Goal: Information Seeking & Learning: Understand process/instructions

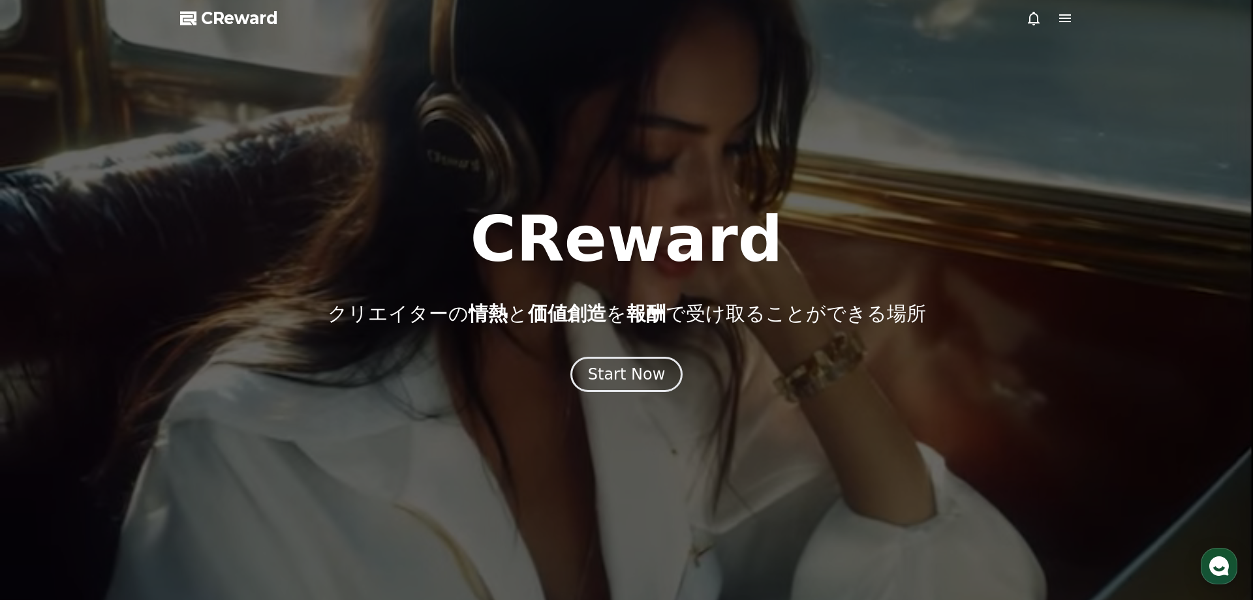
click at [1071, 23] on icon at bounding box center [1065, 18] width 16 height 16
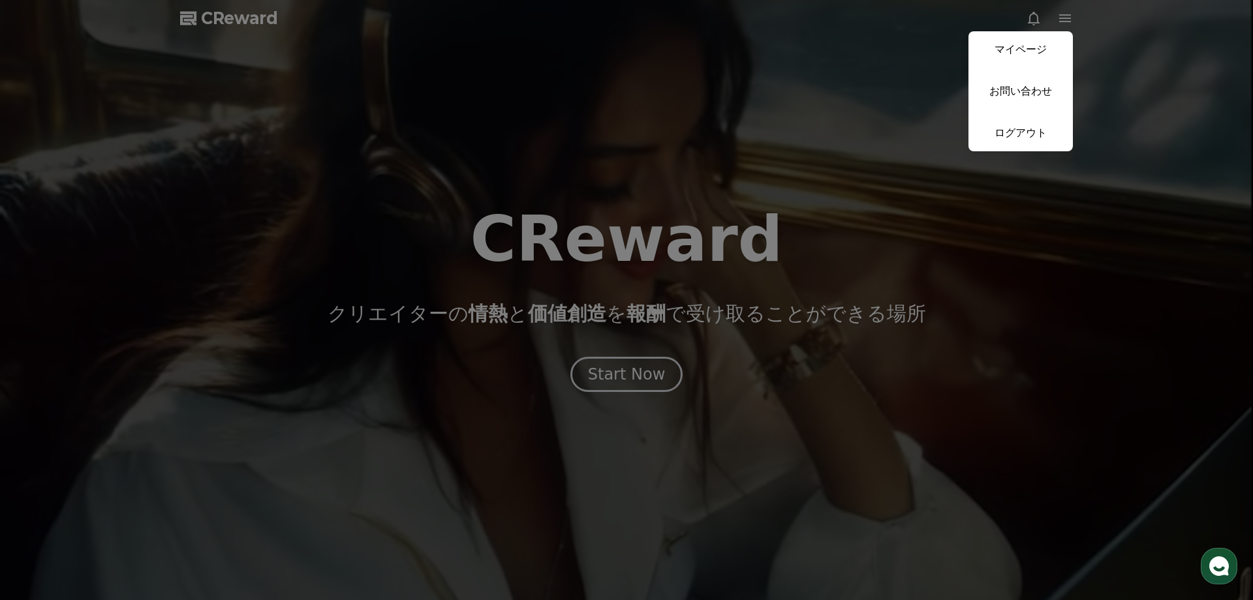
click at [1125, 194] on button "close" at bounding box center [626, 300] width 1253 height 600
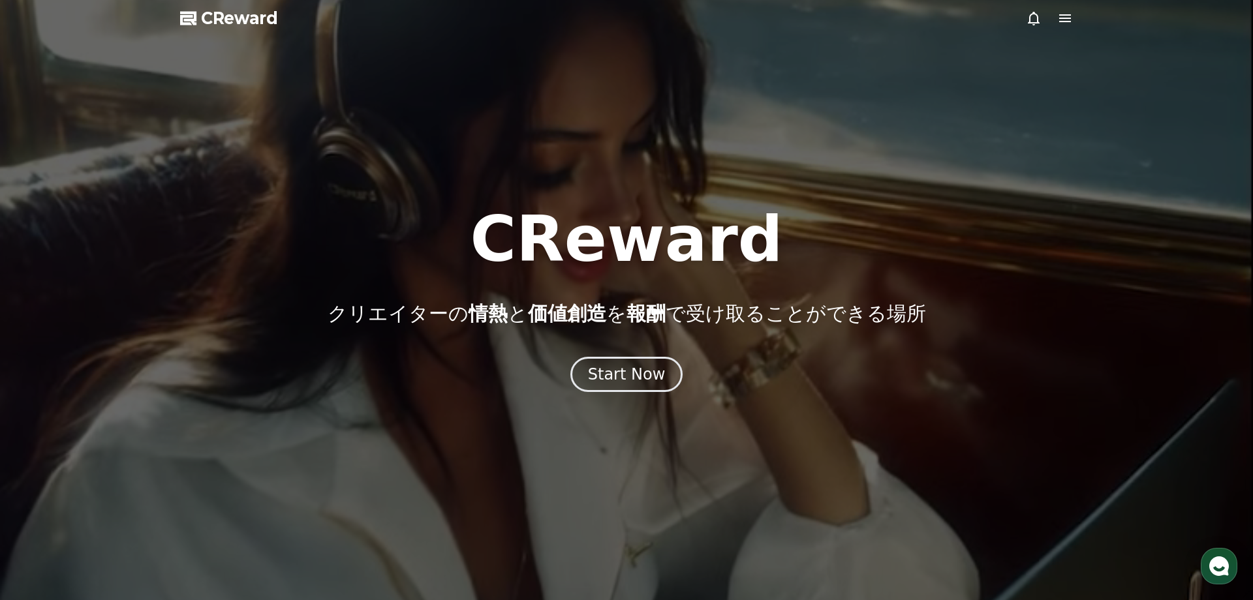
click at [1061, 23] on icon at bounding box center [1065, 18] width 16 height 16
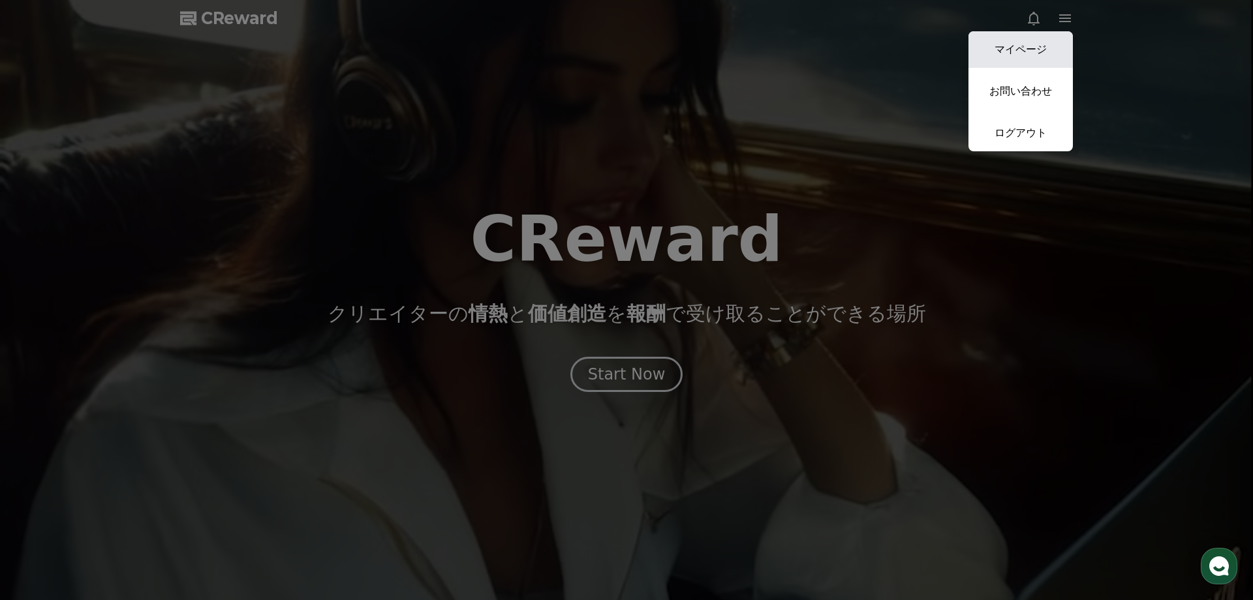
click at [1060, 34] on link "マイページ" at bounding box center [1020, 49] width 104 height 37
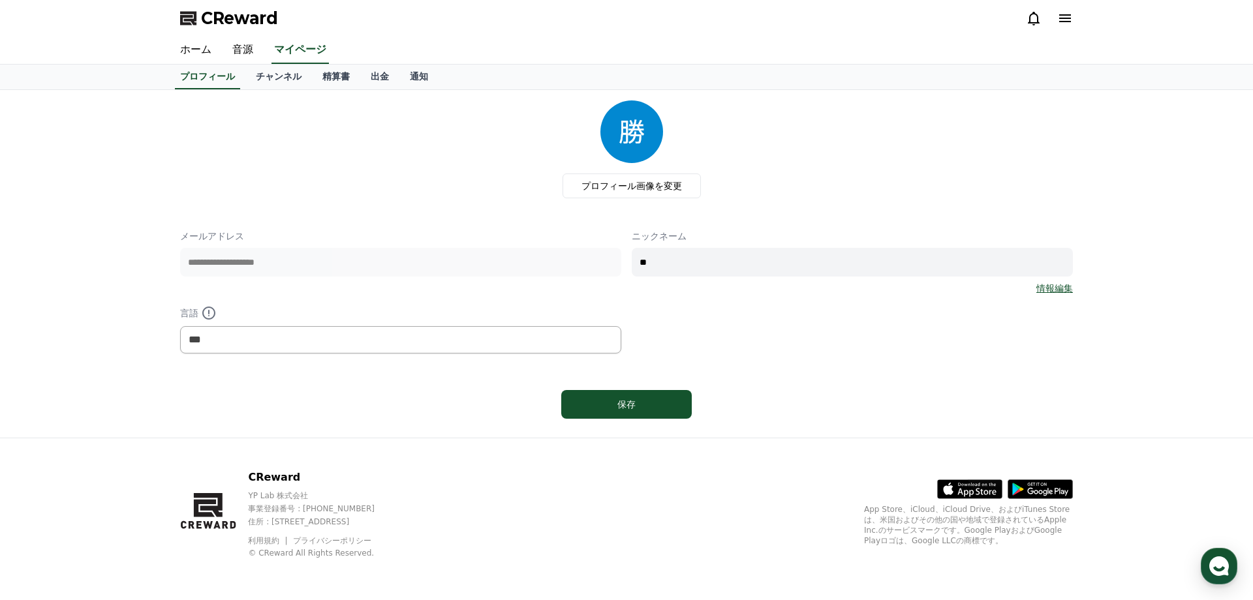
click at [1059, 292] on link "情報編集" at bounding box center [1054, 288] width 37 height 13
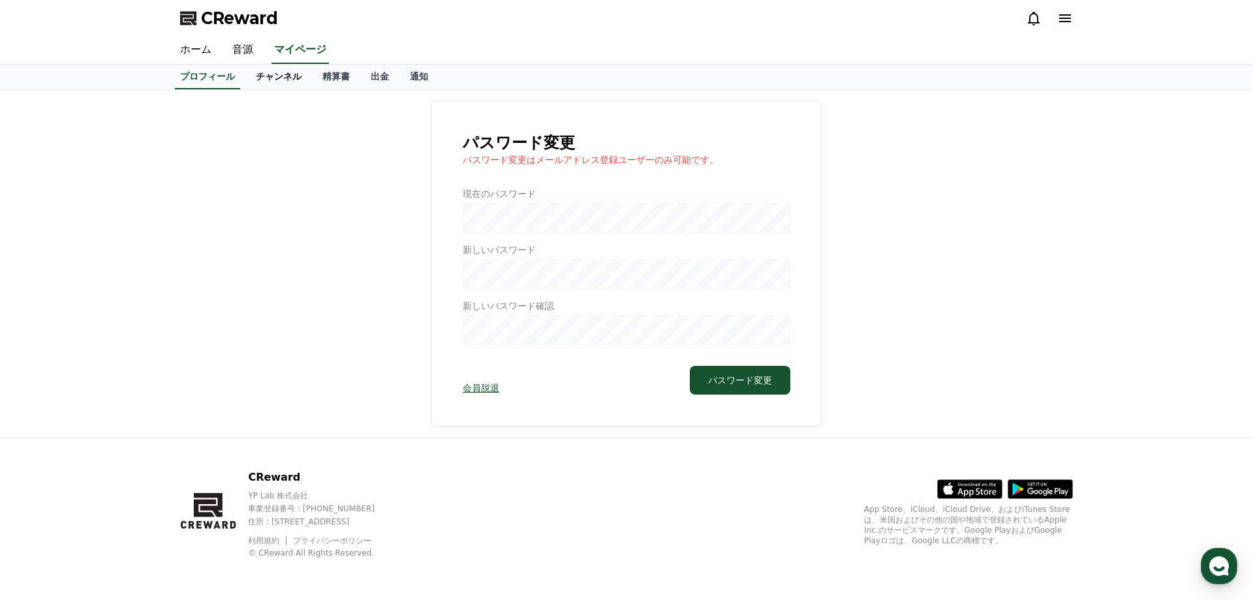
click at [288, 80] on link "チャンネル" at bounding box center [278, 77] width 67 height 25
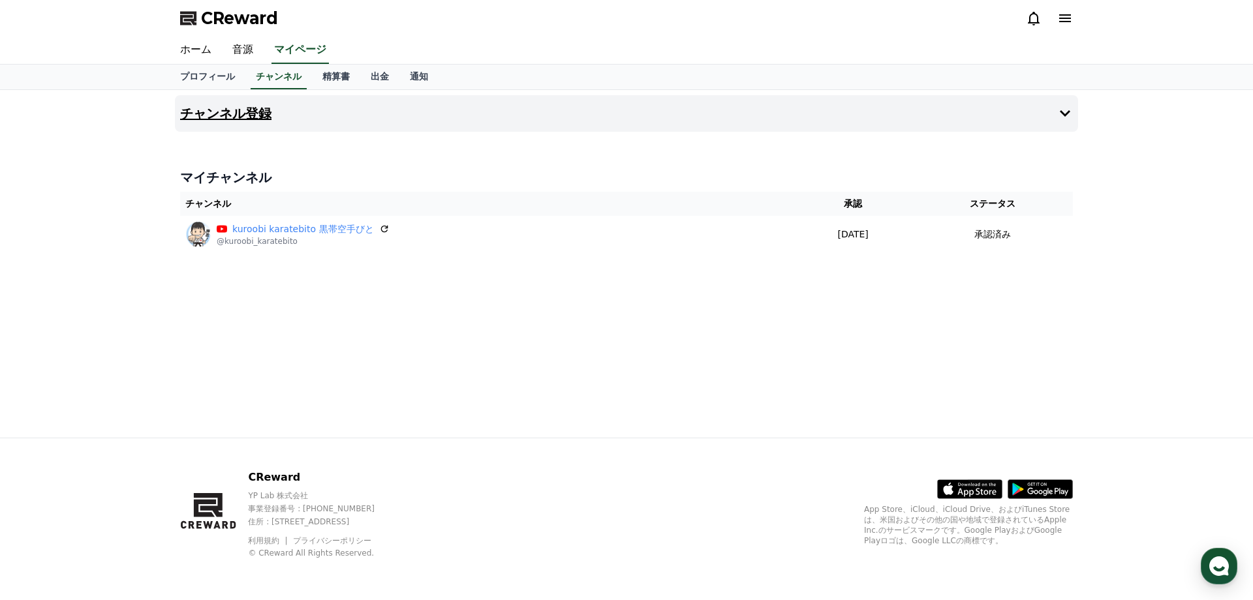
click at [570, 119] on button "チャンネル登録" at bounding box center [626, 113] width 903 height 37
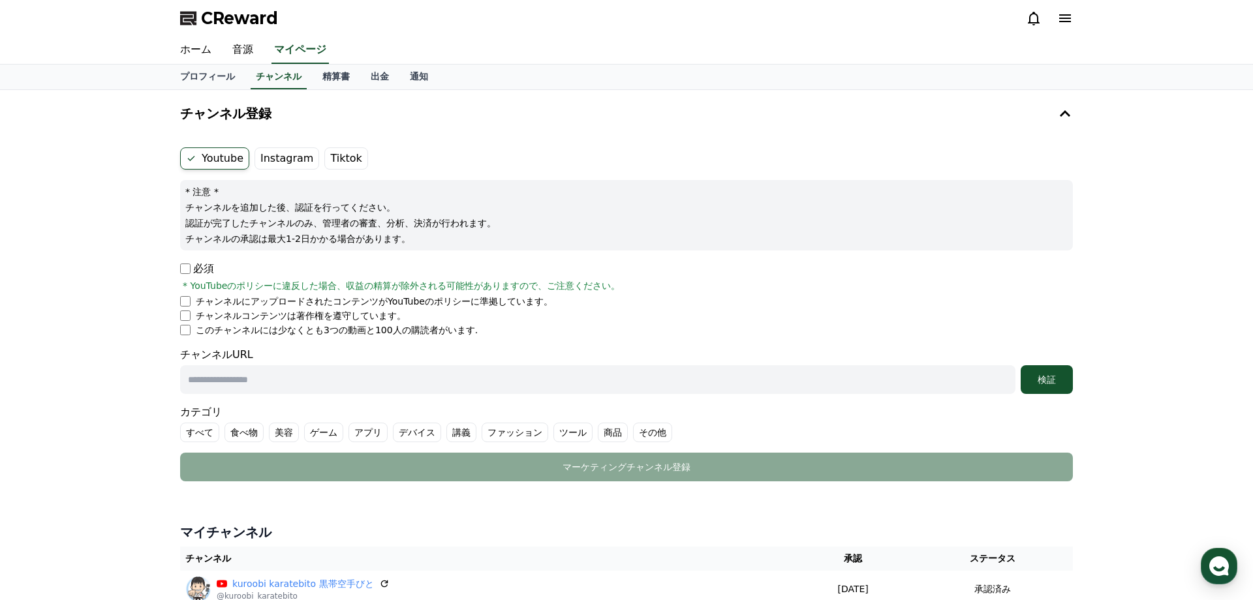
click at [348, 159] on label "Tiktok" at bounding box center [345, 158] width 43 height 22
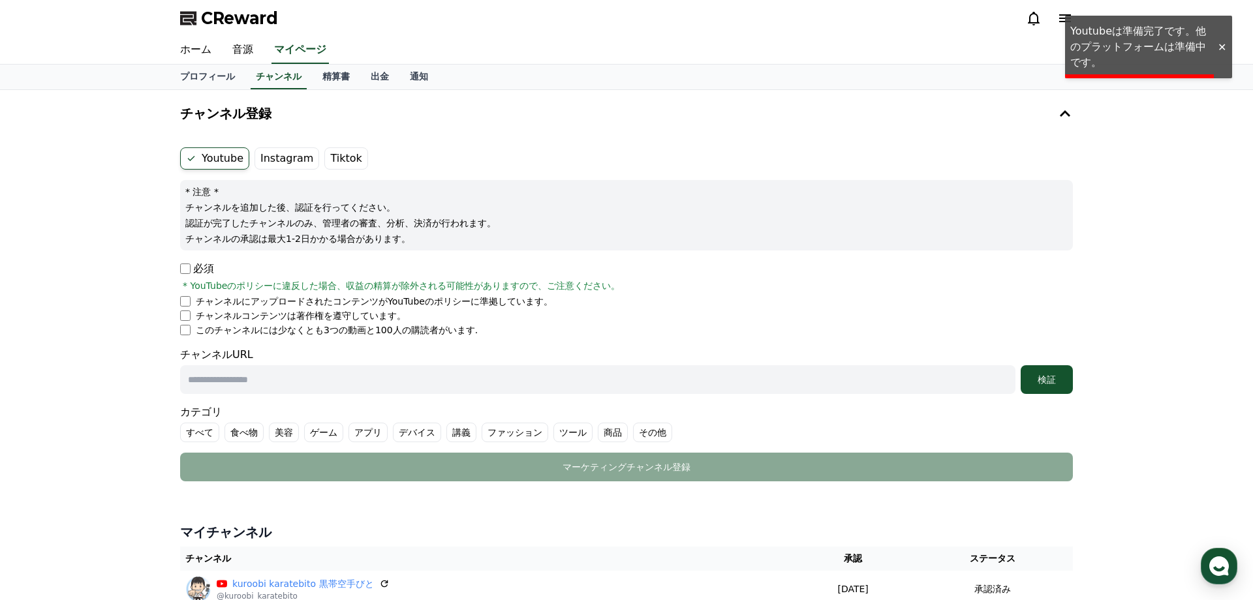
click at [348, 159] on label "Tiktok" at bounding box center [345, 158] width 43 height 22
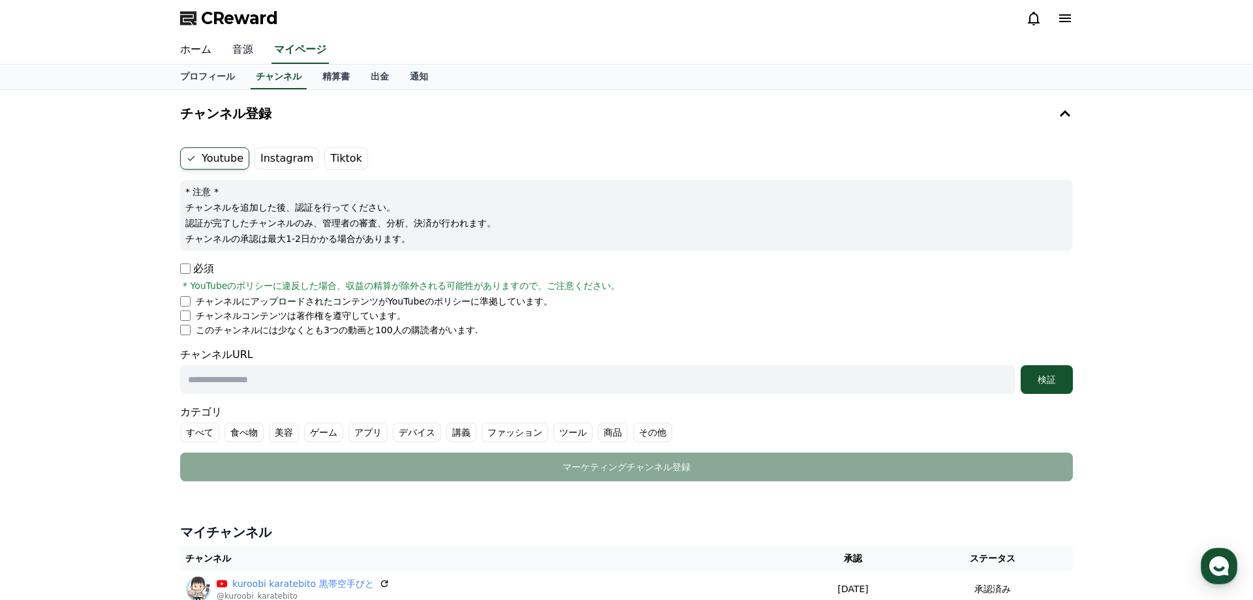
click at [233, 51] on link "音源" at bounding box center [243, 50] width 42 height 27
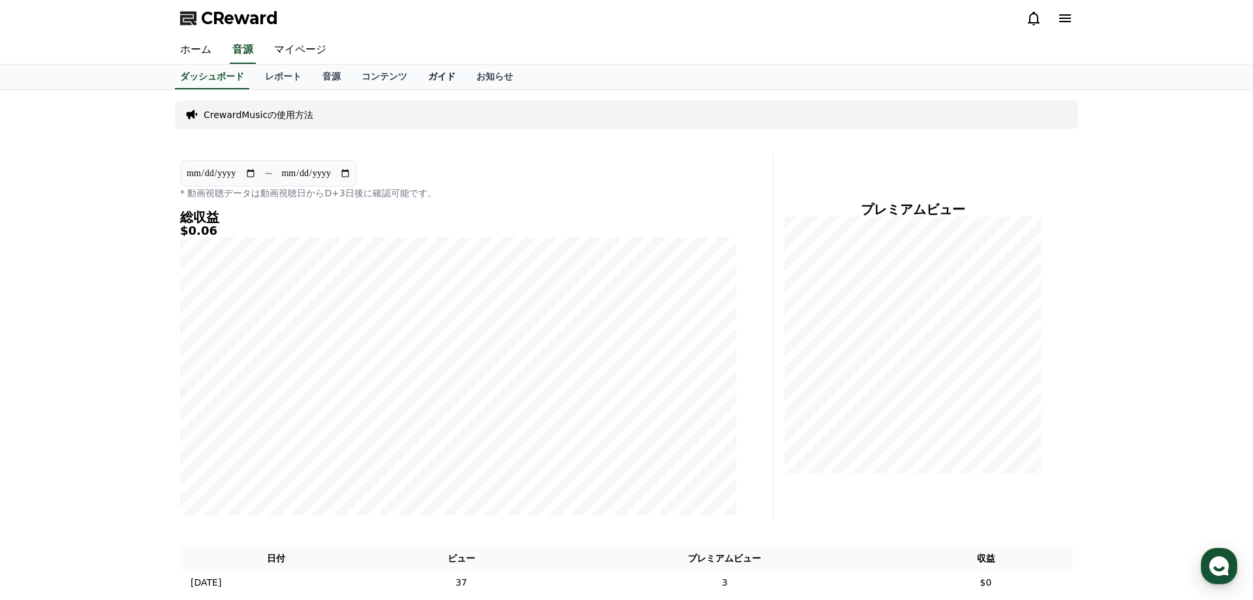
click at [445, 74] on link "ガイド" at bounding box center [442, 77] width 48 height 25
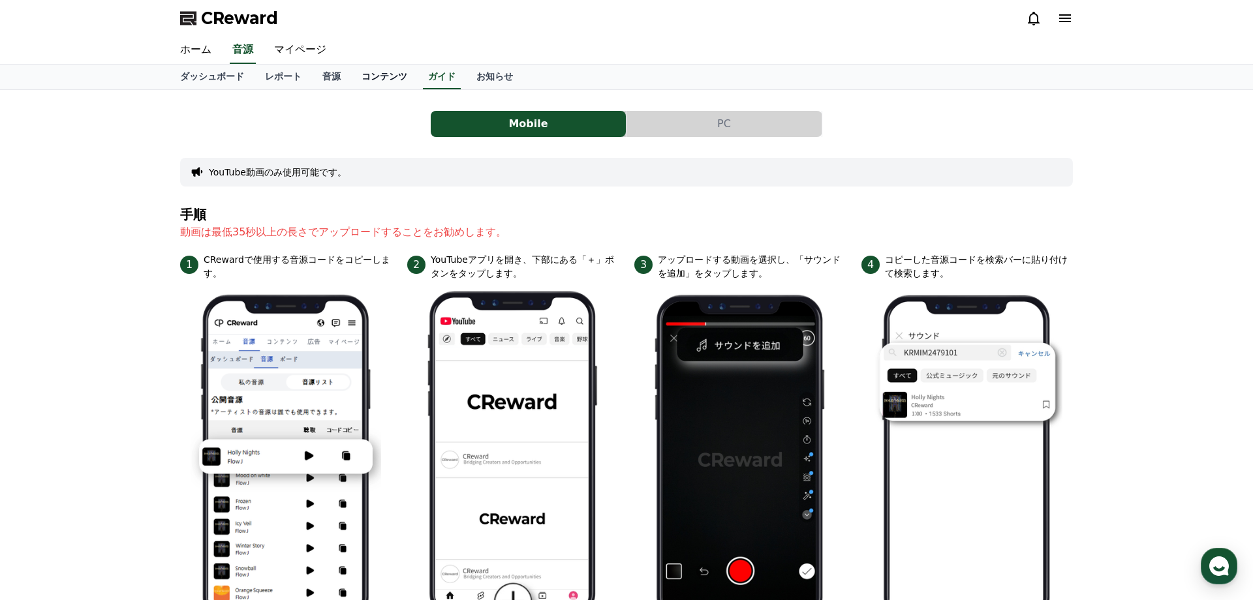
click at [393, 73] on link "コンテンツ" at bounding box center [384, 77] width 67 height 25
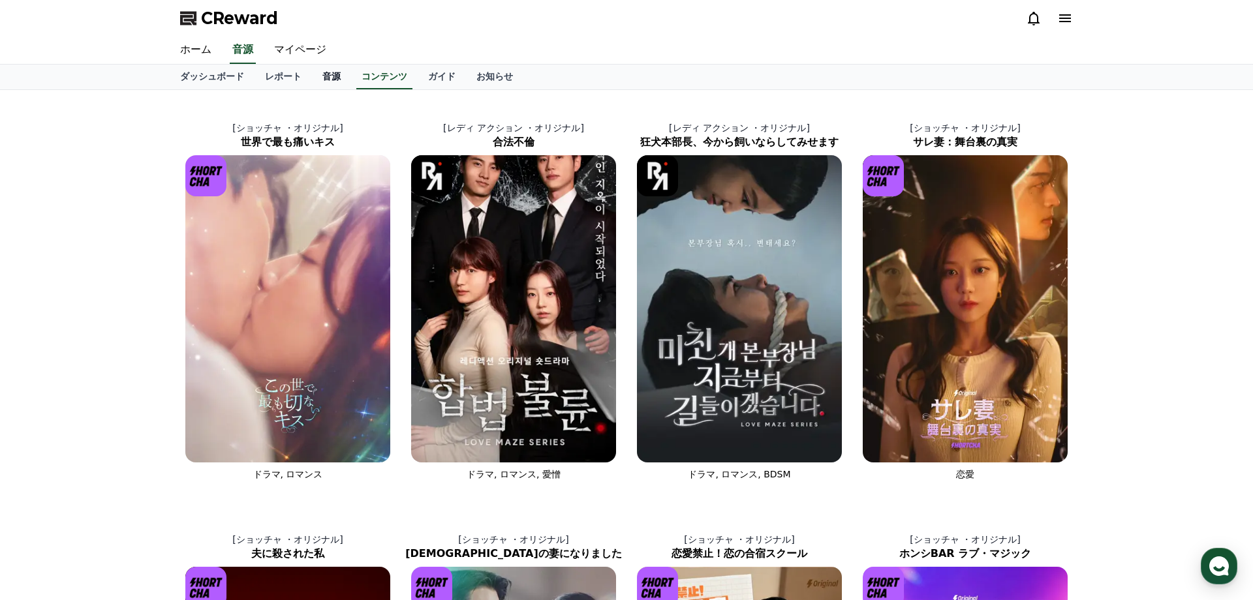
click at [322, 75] on link "音源" at bounding box center [331, 77] width 39 height 25
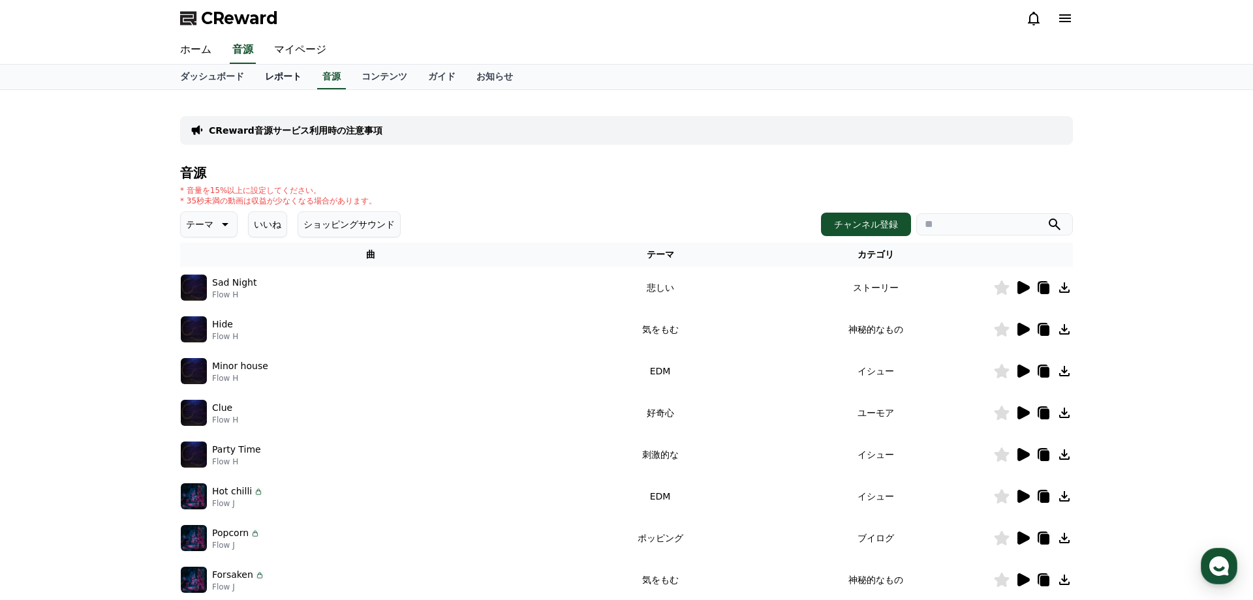
click at [288, 77] on link "レポート" at bounding box center [282, 77] width 57 height 25
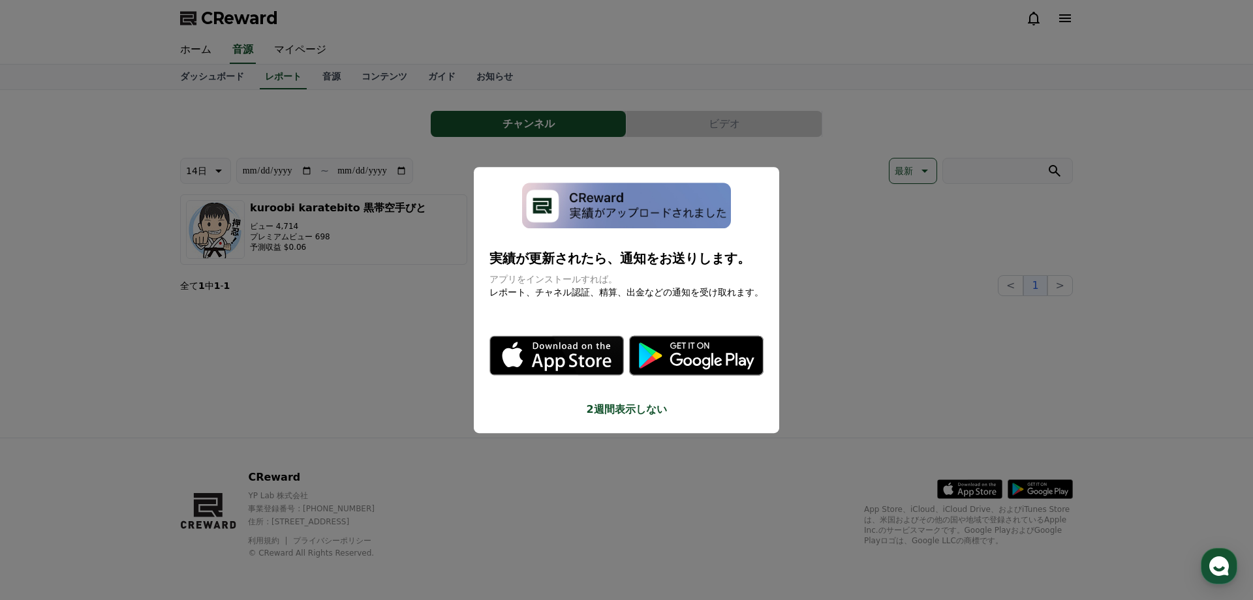
click at [212, 83] on button "close modal" at bounding box center [626, 300] width 1253 height 600
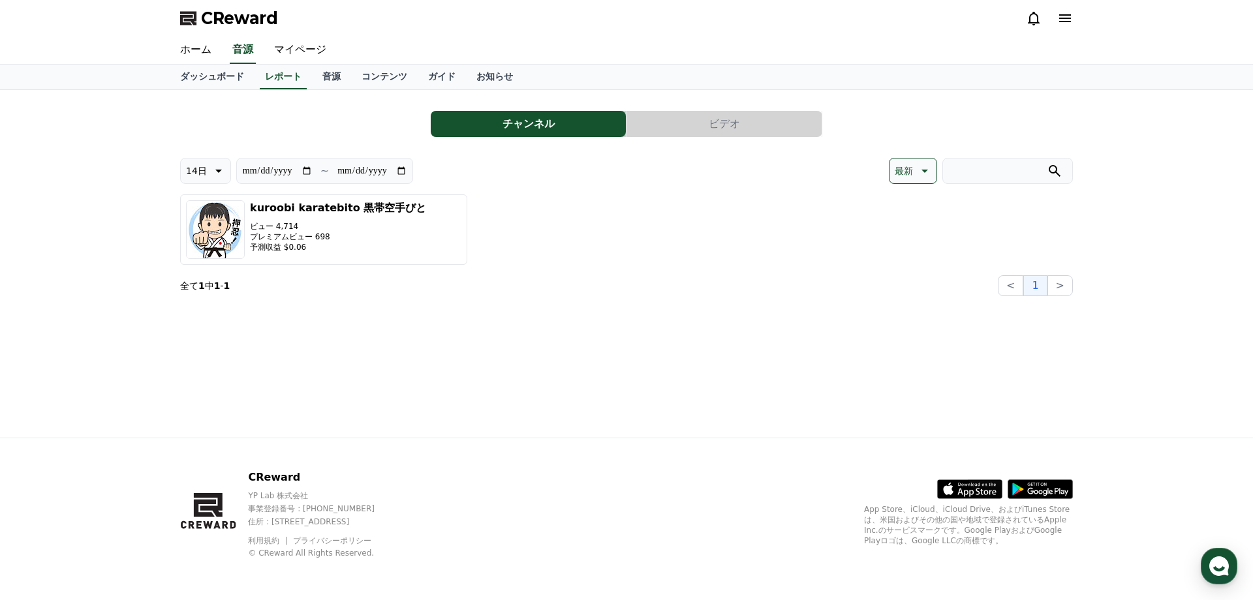
click at [212, 83] on link "ダッシュボード" at bounding box center [212, 77] width 85 height 25
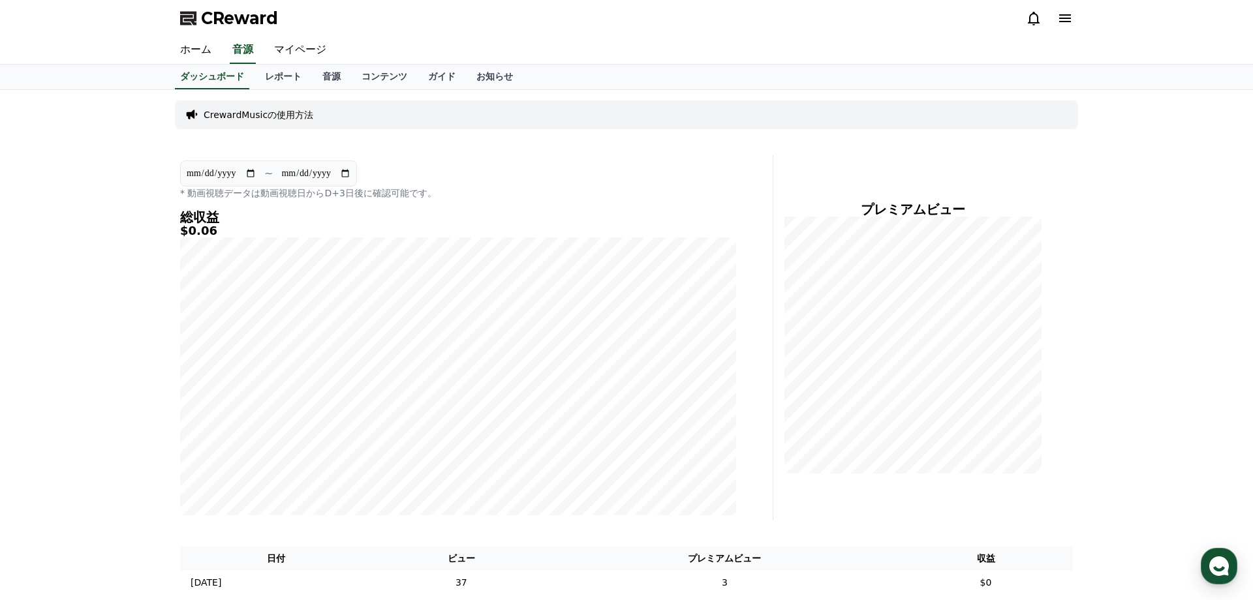
click at [250, 112] on p "CrewardMusicの使用方法" at bounding box center [259, 114] width 110 height 13
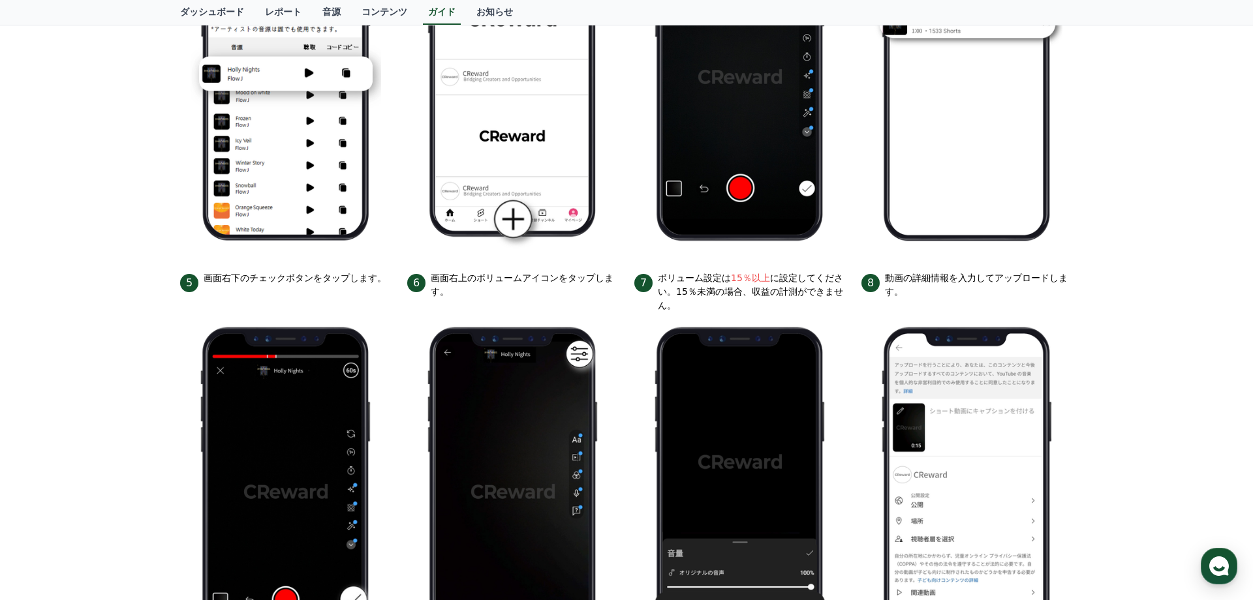
drag, startPoint x: 677, startPoint y: 262, endPoint x: 688, endPoint y: 189, distance: 74.0
click at [677, 216] on ul "1 CRewardで使用する音源コードをコピーします。 2 YouTubeアプリを開き、下部にある「＋」ボタンをタップします。 3 アップロードする動画を選択…" at bounding box center [626, 270] width 892 height 801
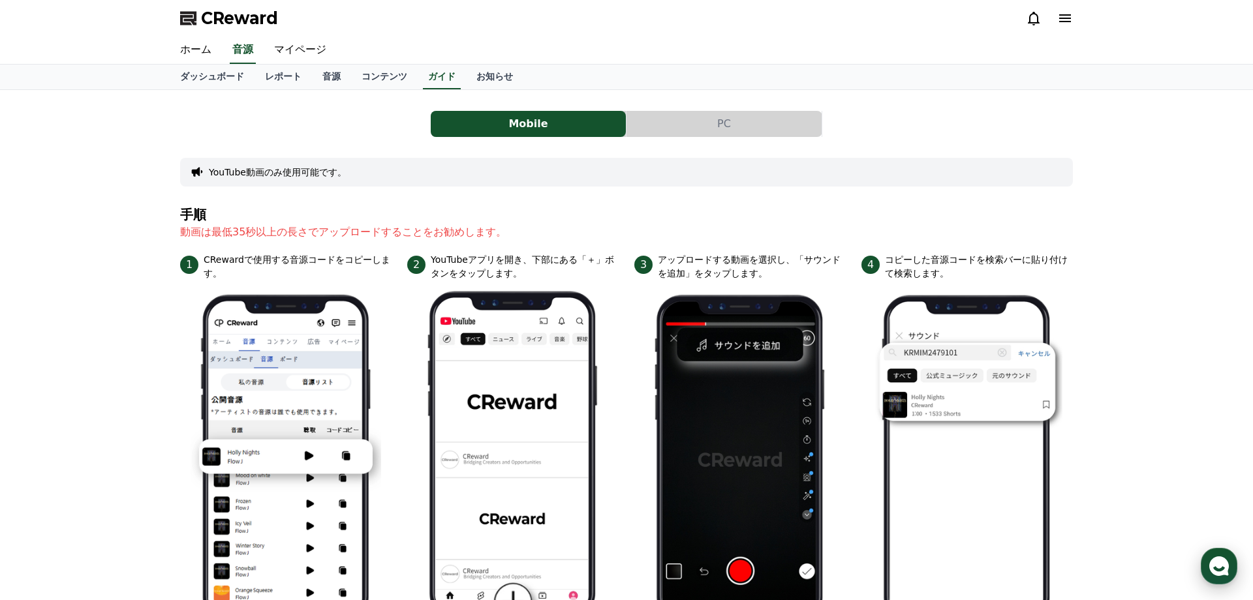
click at [1213, 574] on icon "button" at bounding box center [1218, 566] width 23 height 23
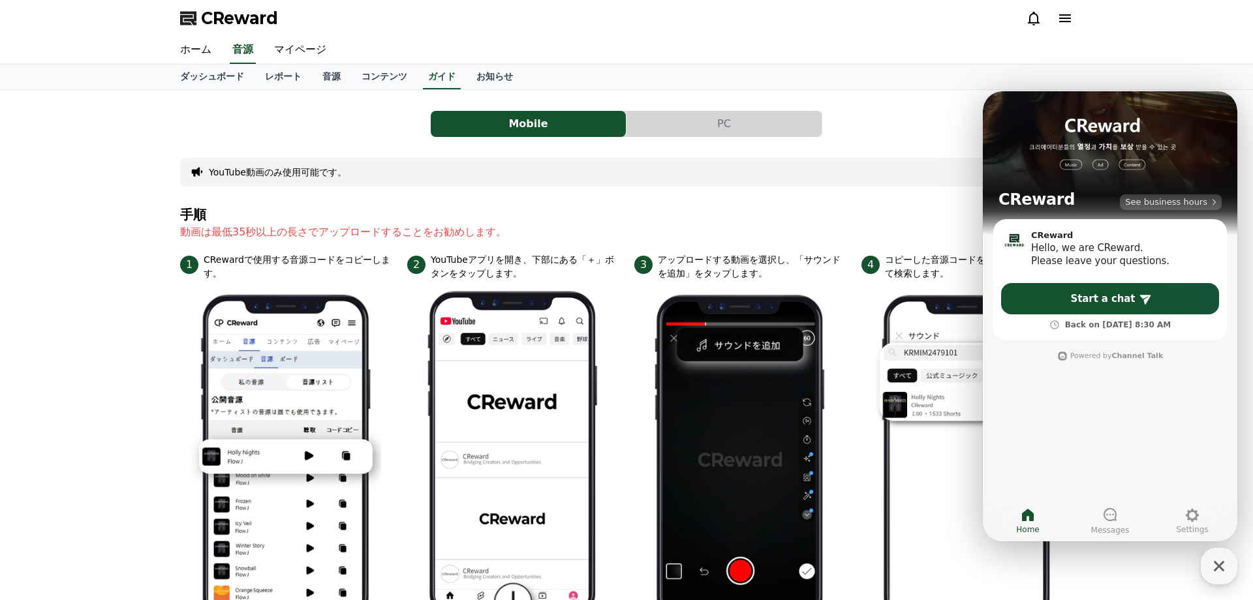
click at [1159, 201] on span "See business hours" at bounding box center [1166, 202] width 82 height 12
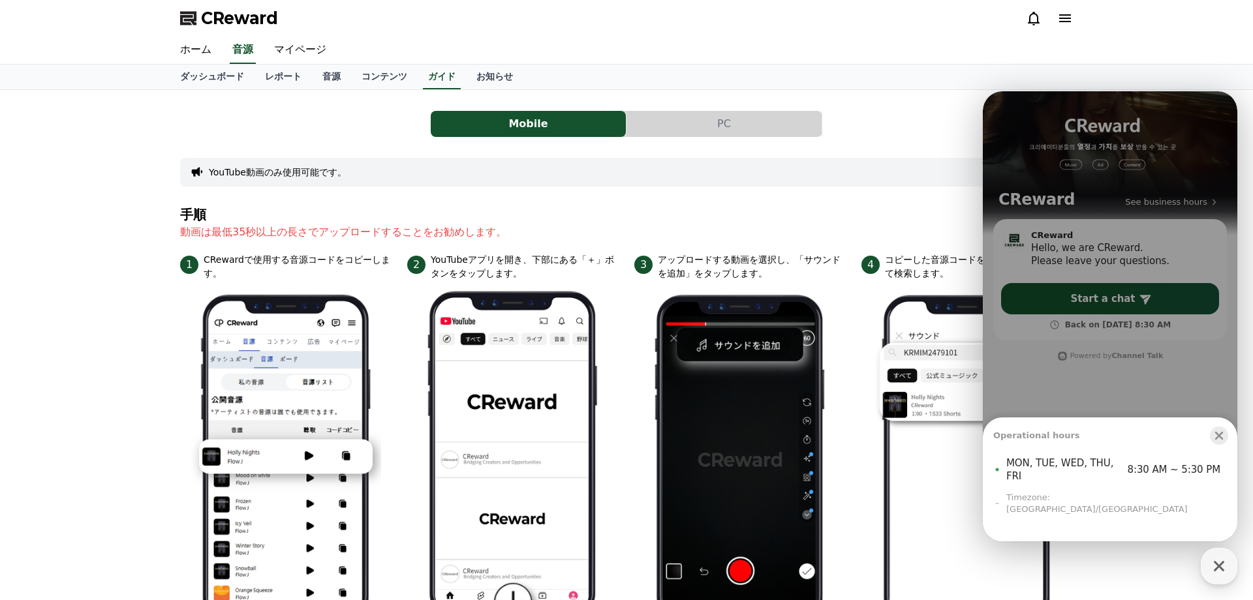
click at [1217, 440] on icon "button" at bounding box center [1219, 436] width 8 height 8
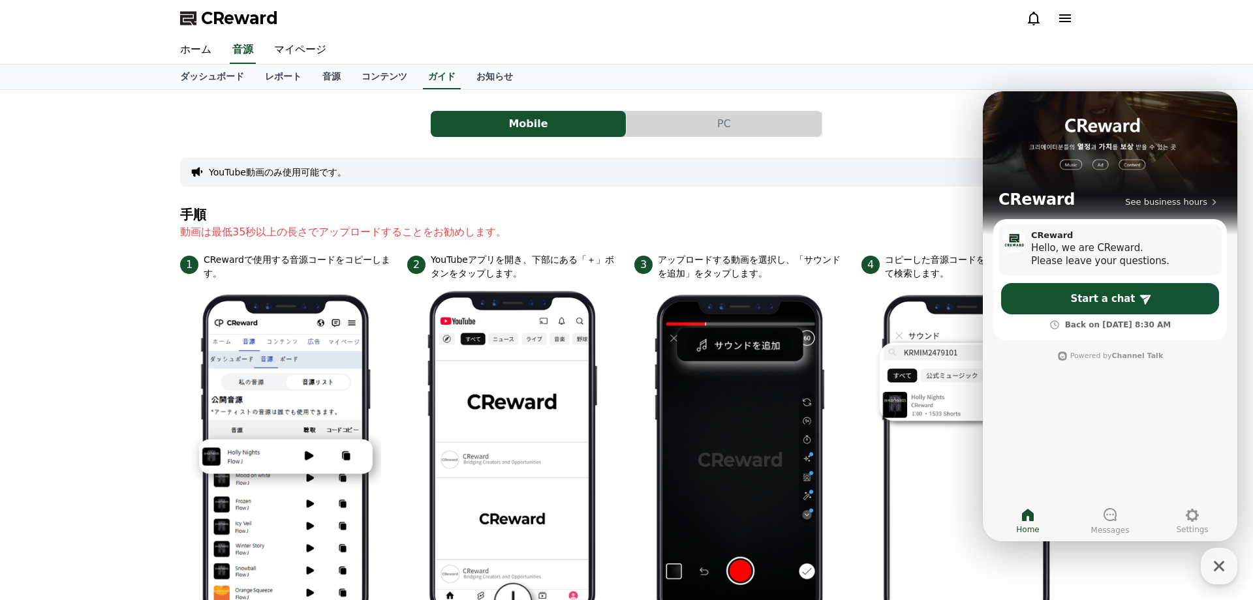
click at [1085, 258] on div "Please leave your questions." at bounding box center [1113, 260] width 164 height 13
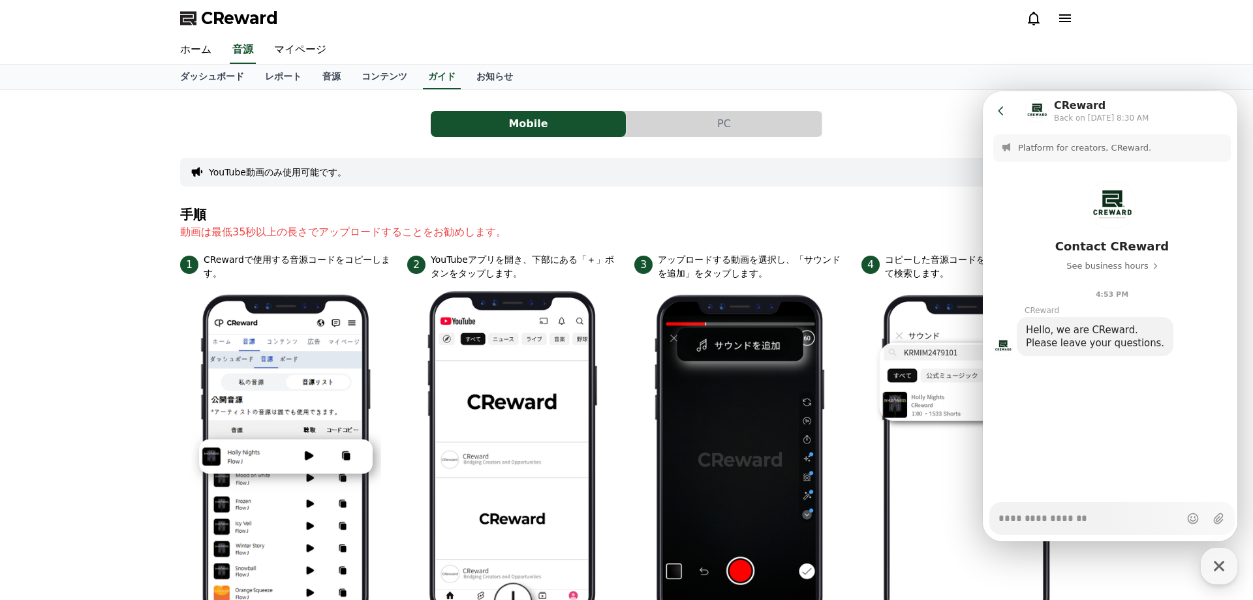
type textarea "*"
type textarea "**"
type textarea "*"
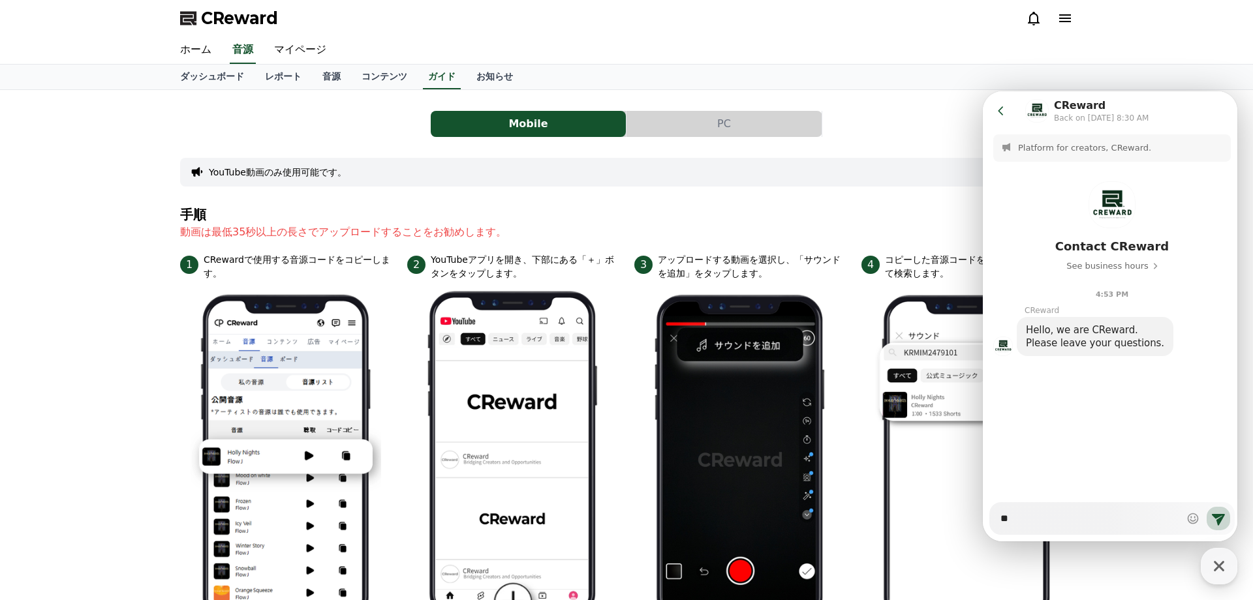
type textarea "*"
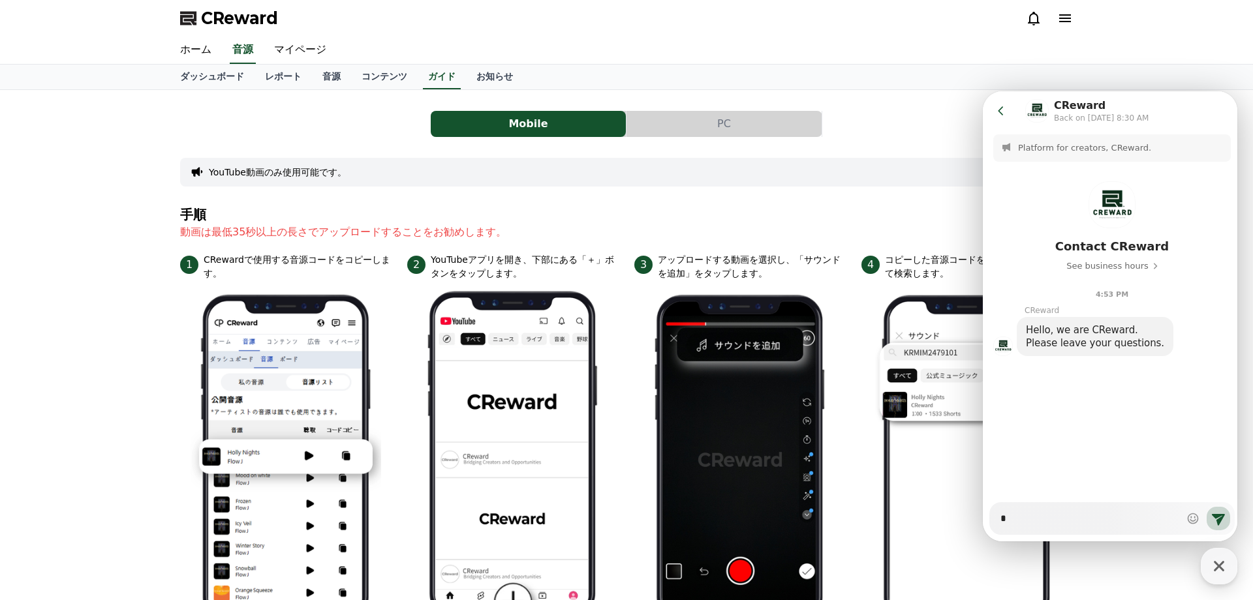
type textarea "*"
type textarea "**"
type textarea "*"
type textarea "***"
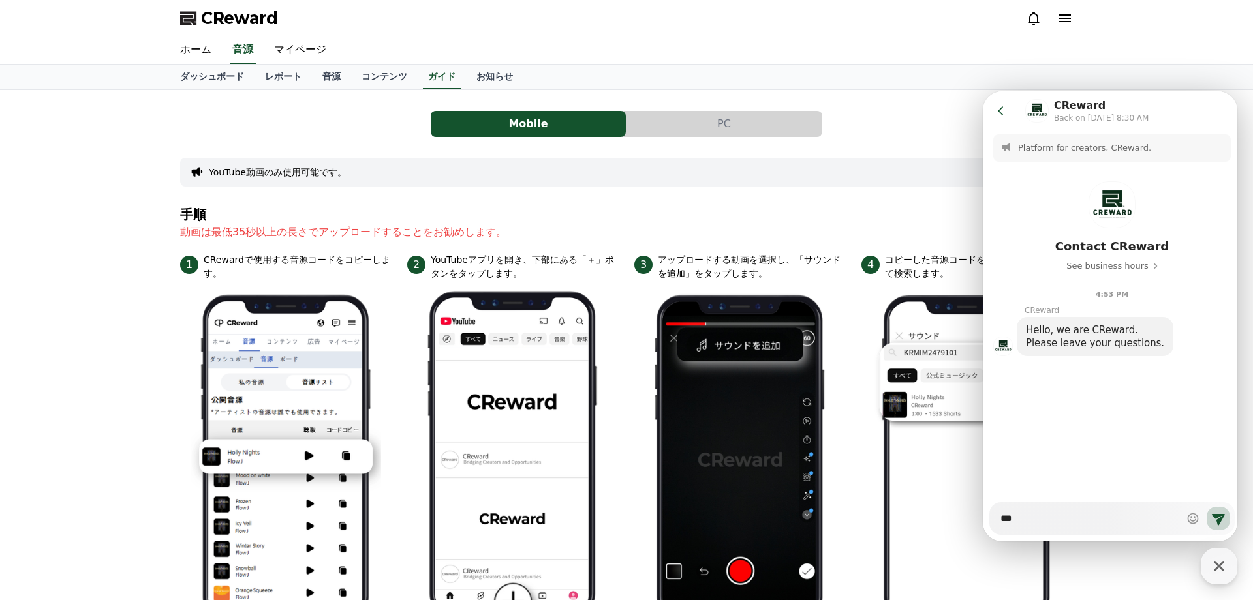
type textarea "*"
type textarea "**"
type textarea "*"
type textarea "***"
type textarea "*"
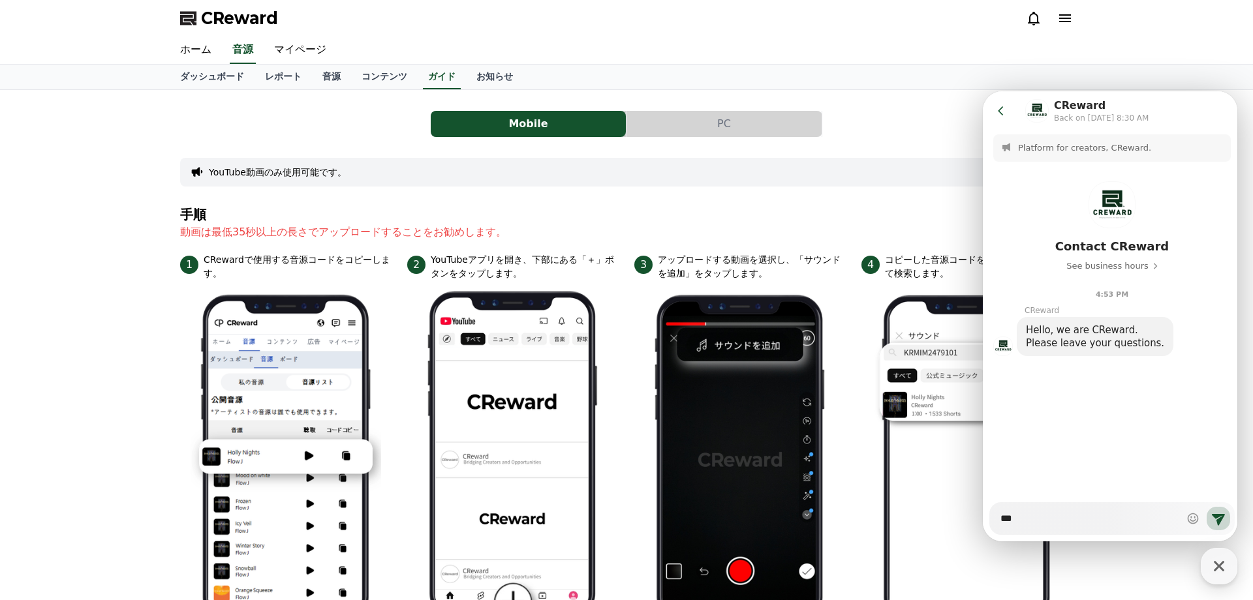
type textarea "***"
type textarea "*"
type textarea "****"
type textarea "*"
type textarea "****"
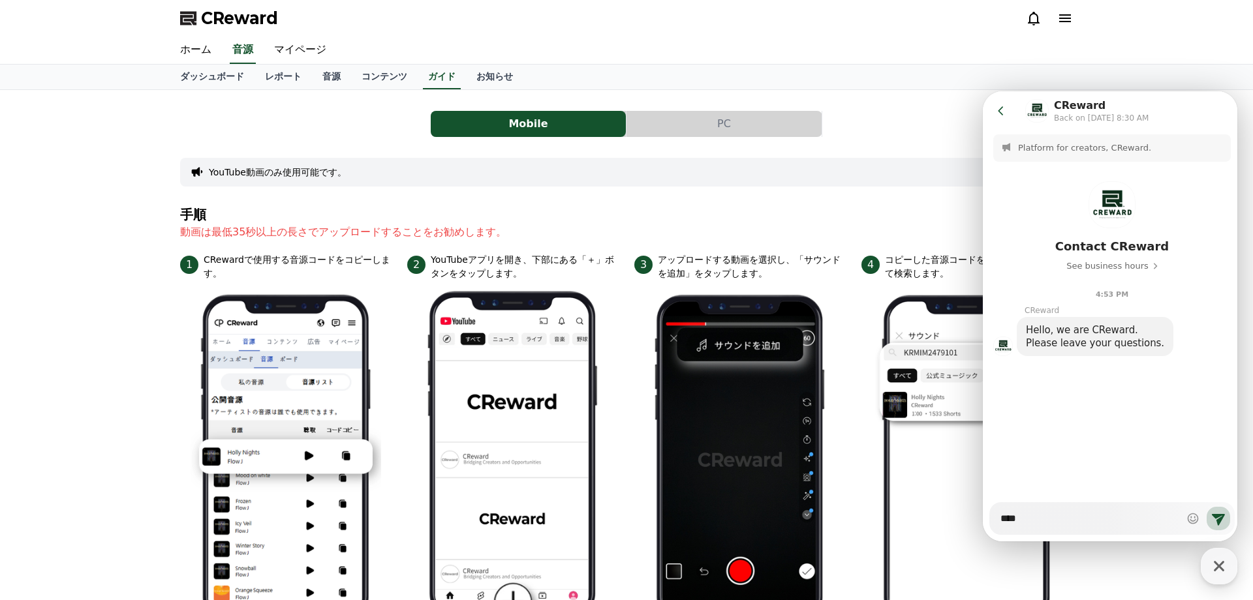
type textarea "*"
type textarea "*****"
type textarea "*"
type textarea "******"
type textarea "*"
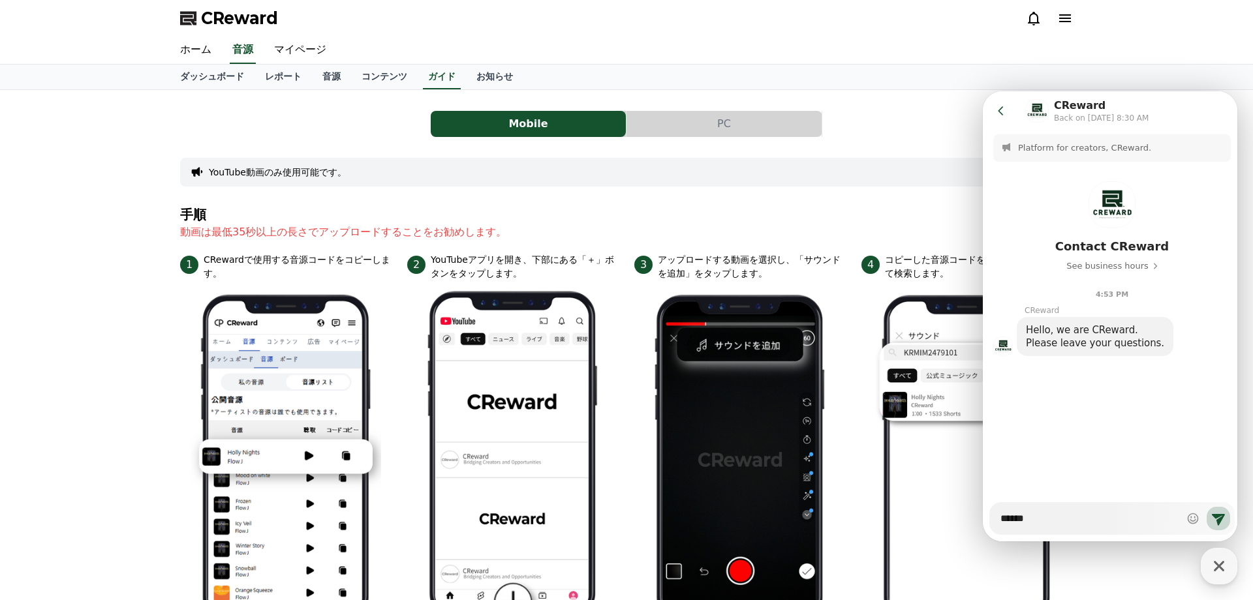
type textarea "******"
type textarea "*"
type textarea "*******"
type textarea "*"
type textarea "*******"
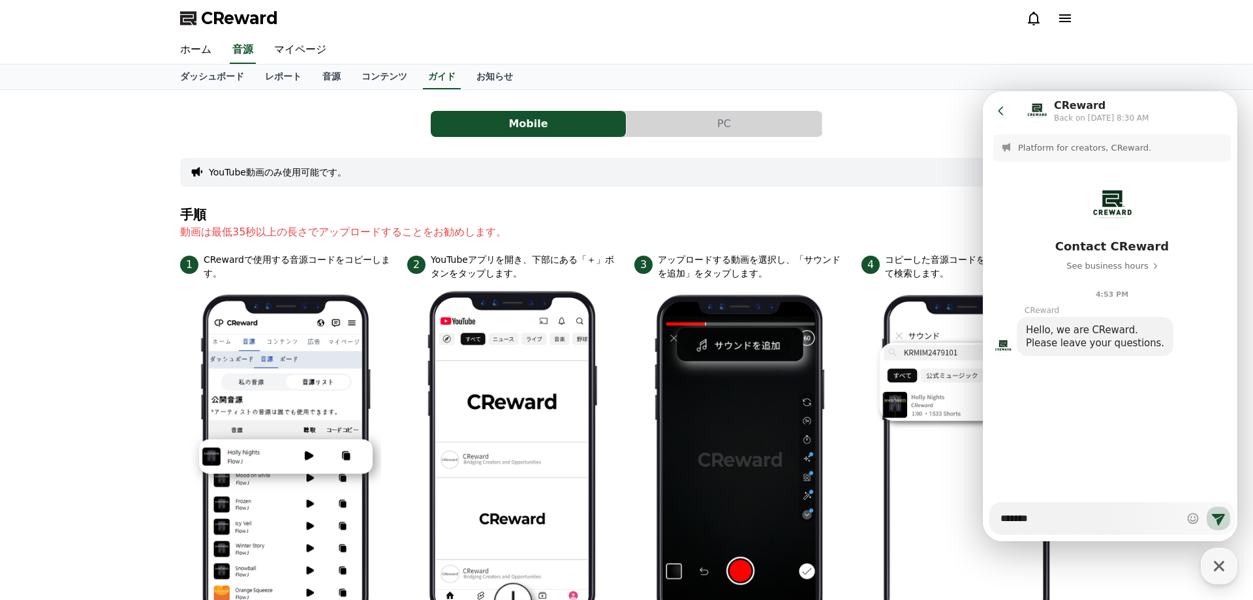
type textarea "*"
type textarea "*******"
type textarea "*"
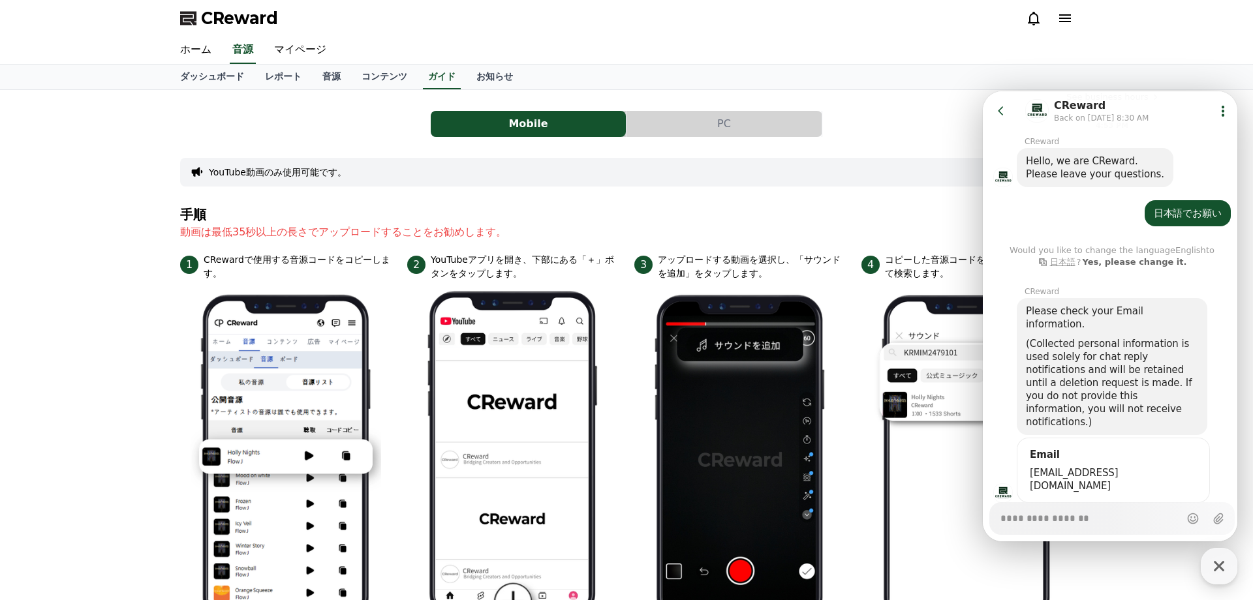
scroll to position [171, 0]
click at [1221, 115] on icon at bounding box center [1222, 111] width 3 height 11
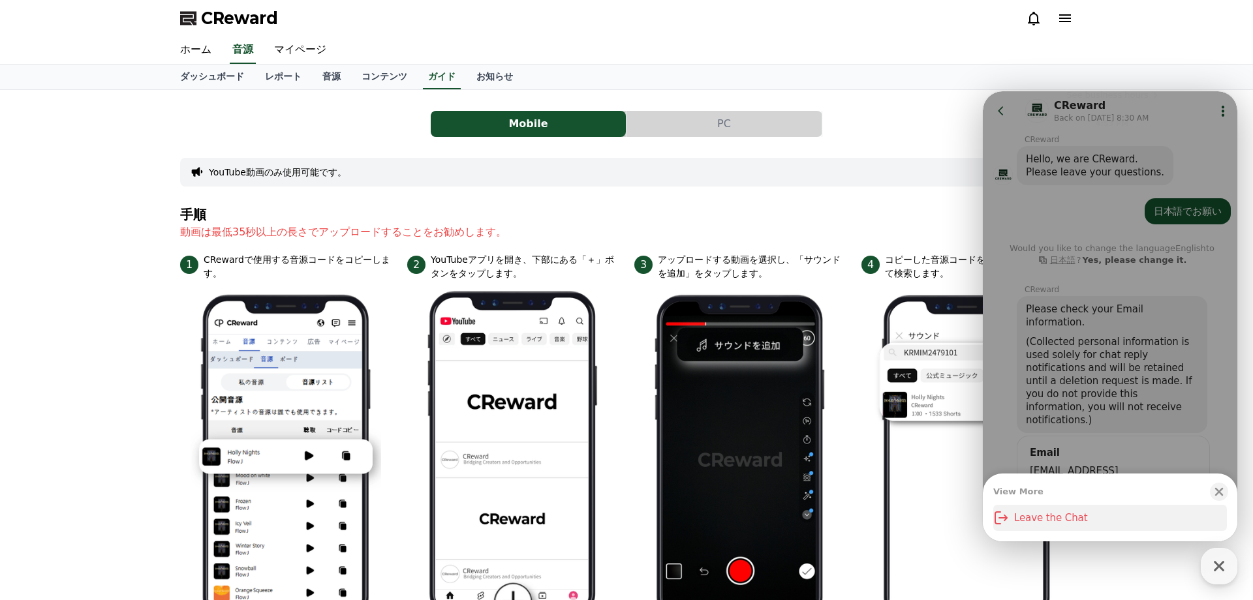
click at [1069, 519] on button "Leave the Chat" at bounding box center [1110, 518] width 234 height 26
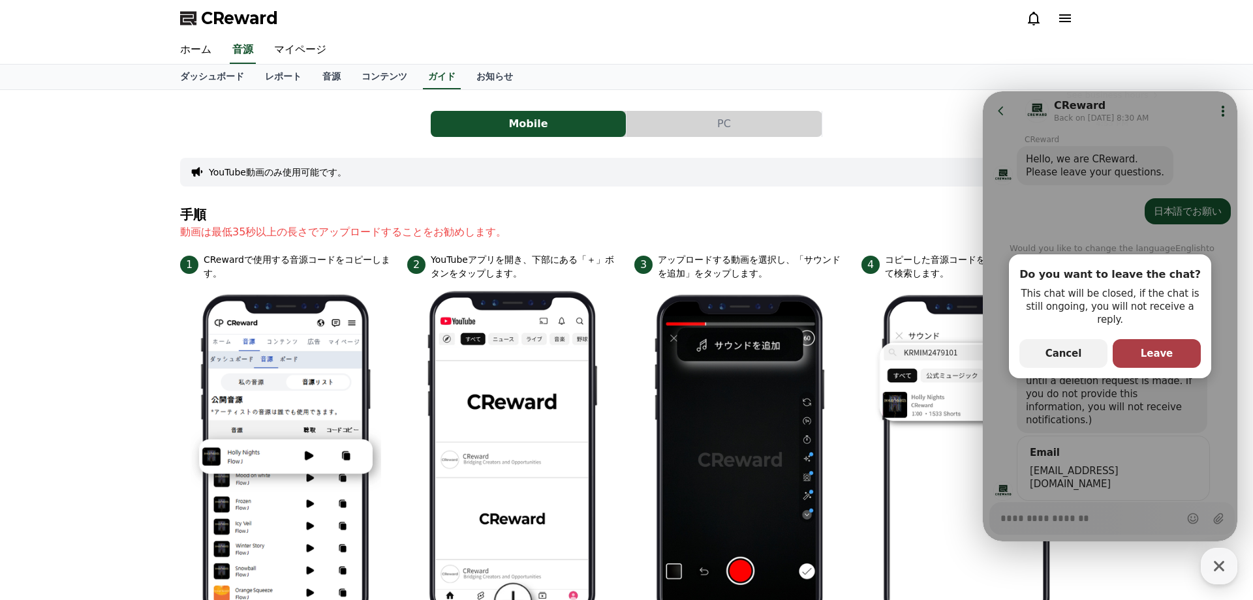
click at [1129, 352] on button "primary Button Leave" at bounding box center [1156, 353] width 88 height 29
type textarea "*"
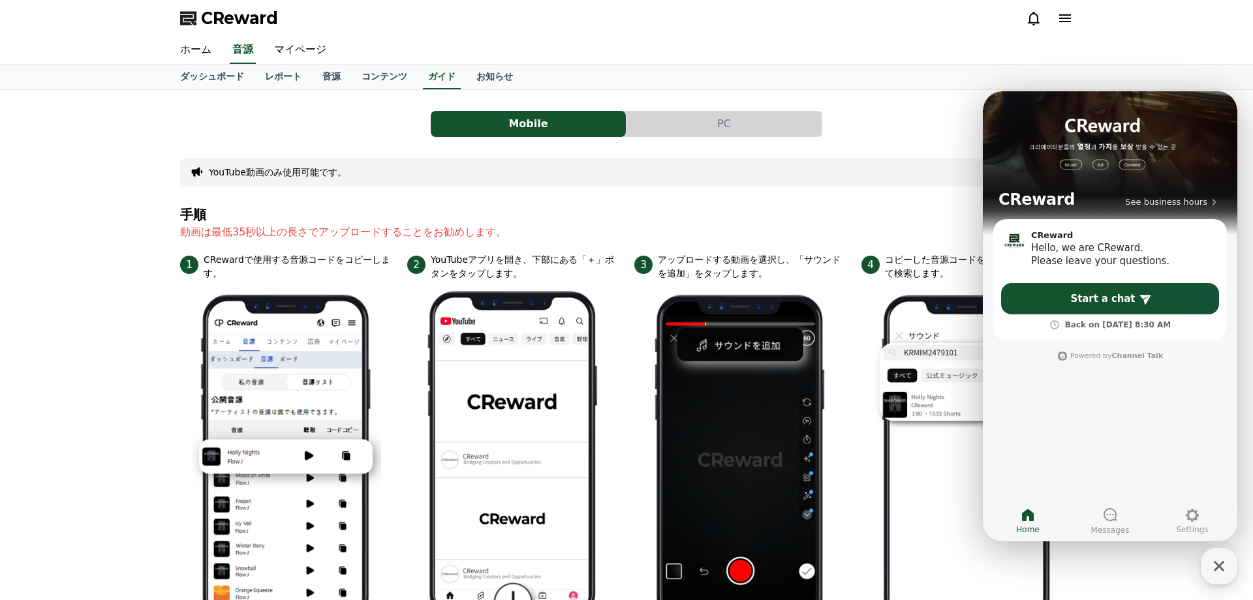
click at [879, 209] on h4 "手順" at bounding box center [626, 214] width 892 height 14
click at [1209, 566] on icon "button" at bounding box center [1218, 566] width 23 height 23
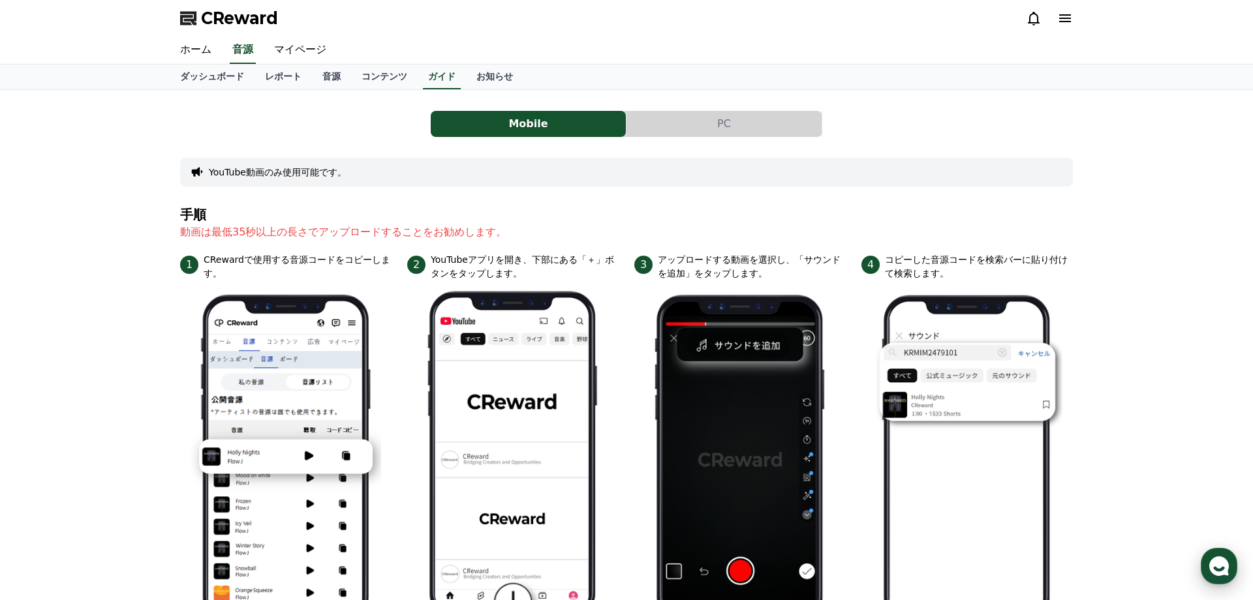
click at [1211, 566] on use "button" at bounding box center [1219, 567] width 20 height 20
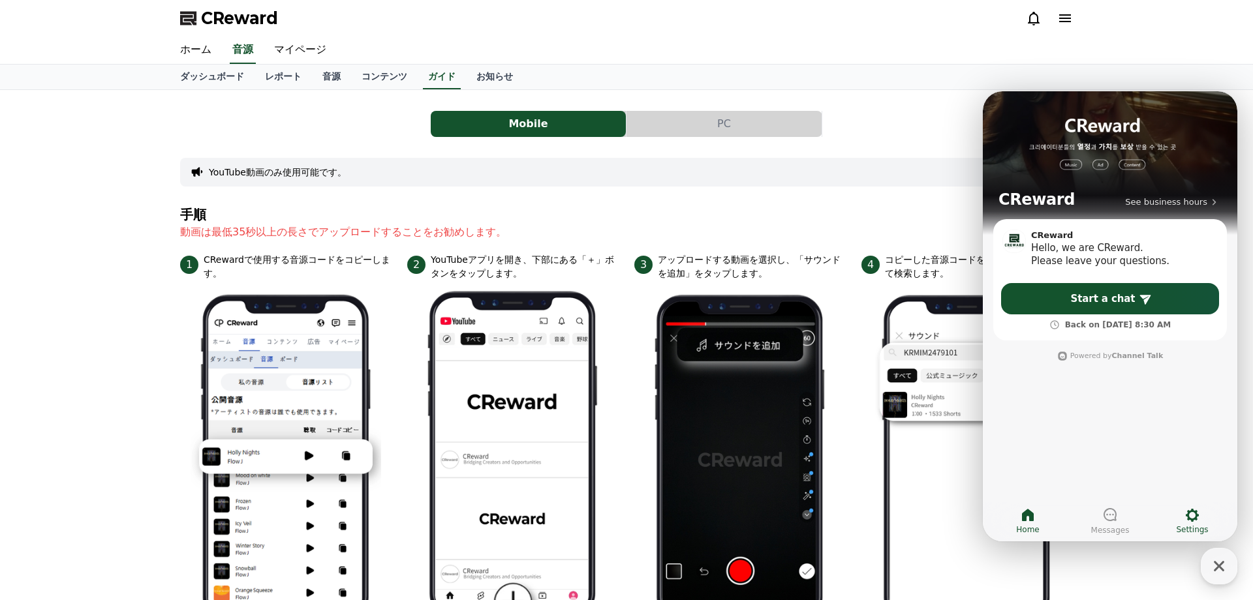
click at [1198, 519] on icon at bounding box center [1192, 516] width 16 height 16
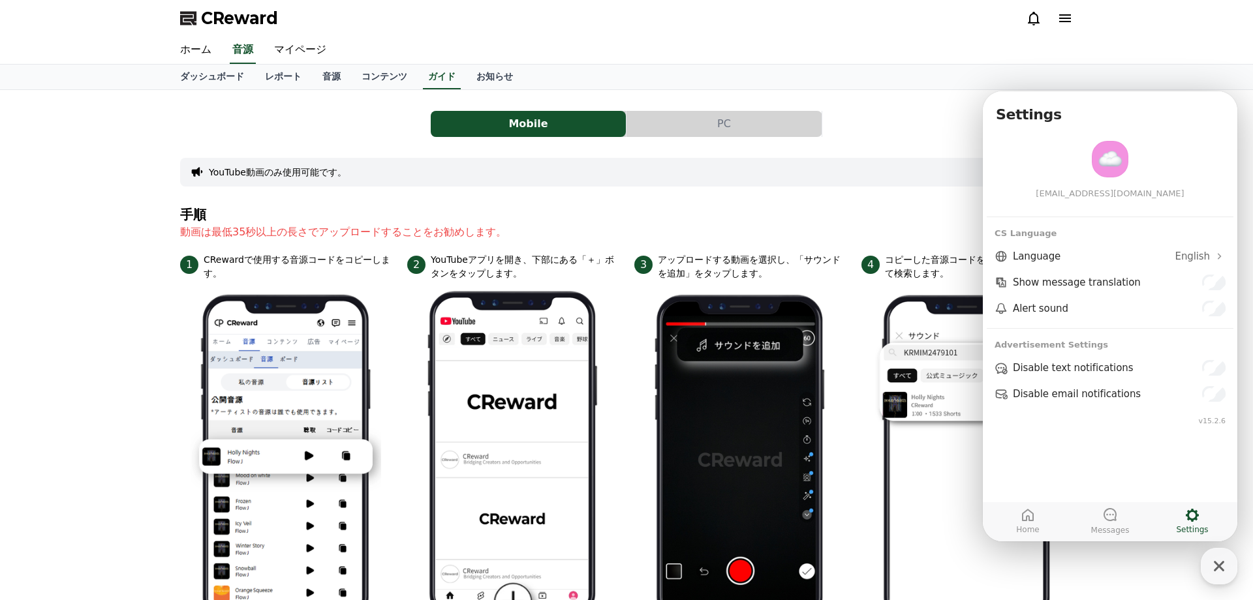
click at [1186, 254] on span "English" at bounding box center [1192, 256] width 35 height 13
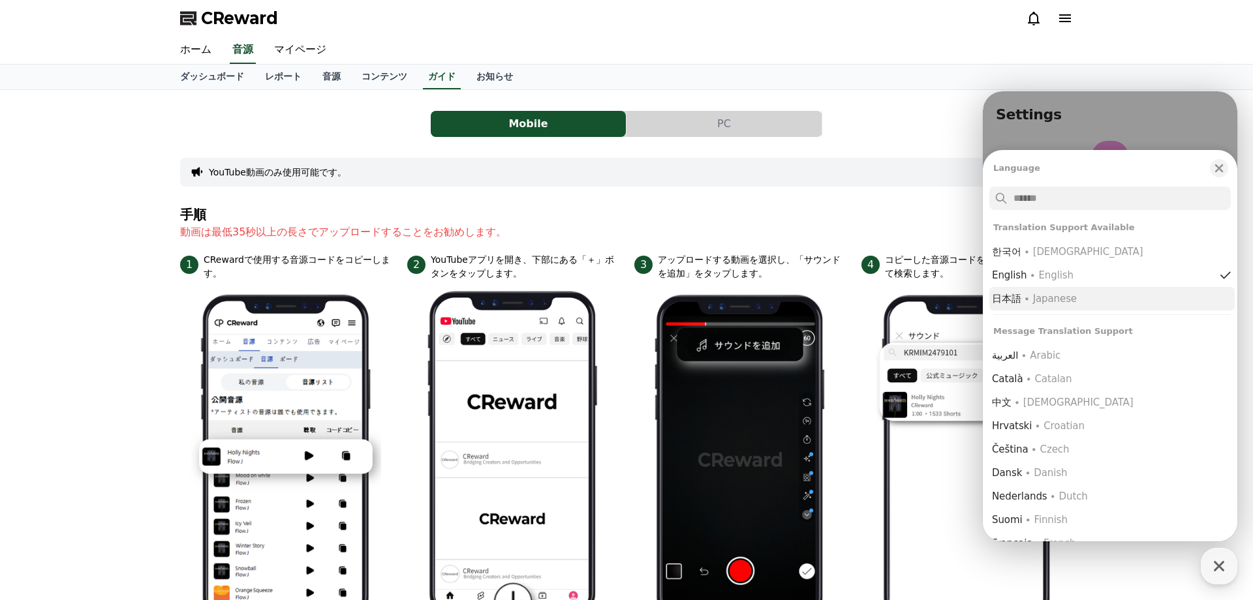
click at [1145, 306] on button "日本語 ∙ Japanese" at bounding box center [1111, 298] width 245 height 23
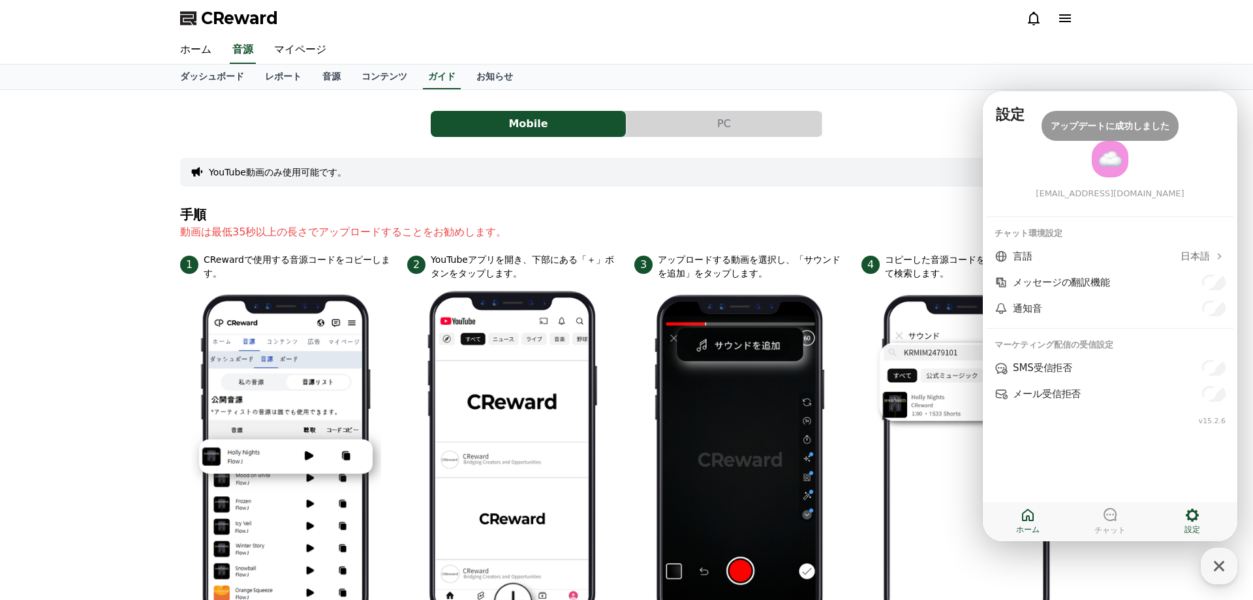
click at [1014, 526] on link "ホーム" at bounding box center [1027, 521] width 82 height 33
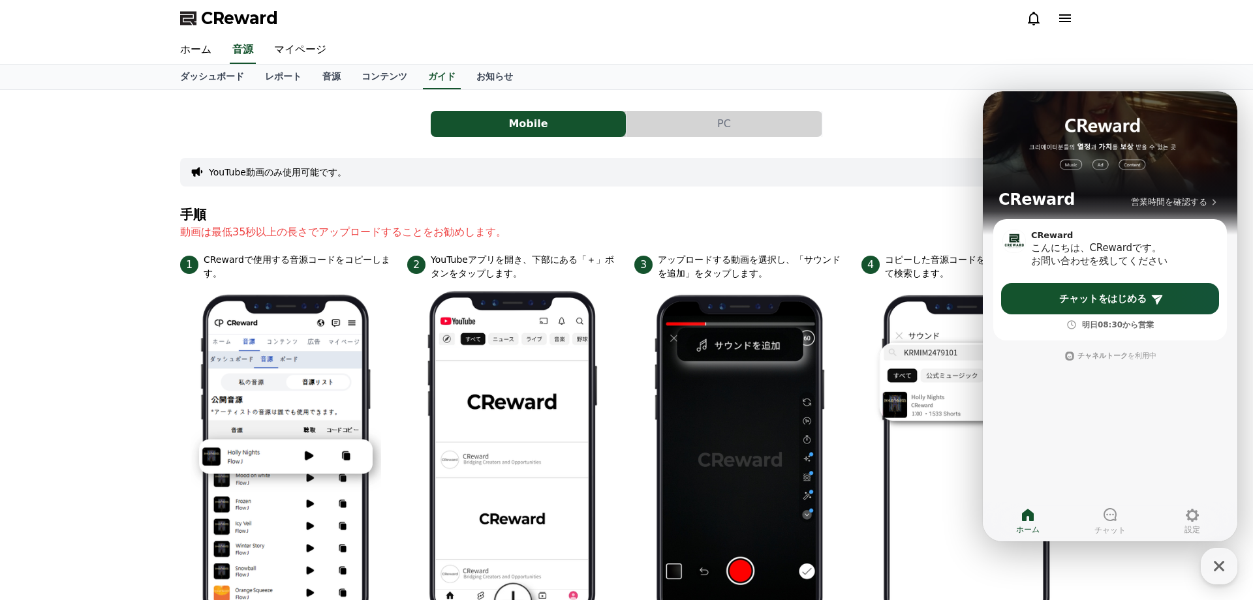
click at [916, 168] on div "YouTube動画のみ使用可能です。" at bounding box center [626, 172] width 892 height 29
click at [1213, 572] on icon "button" at bounding box center [1218, 566] width 23 height 23
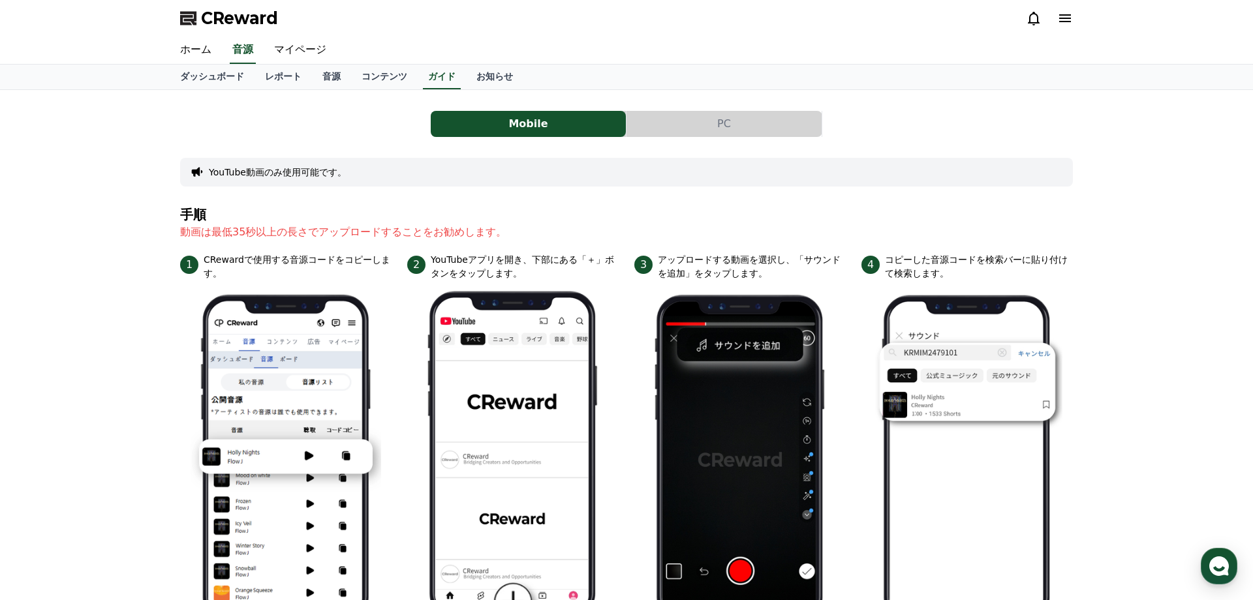
click at [697, 118] on button "PC" at bounding box center [723, 124] width 195 height 26
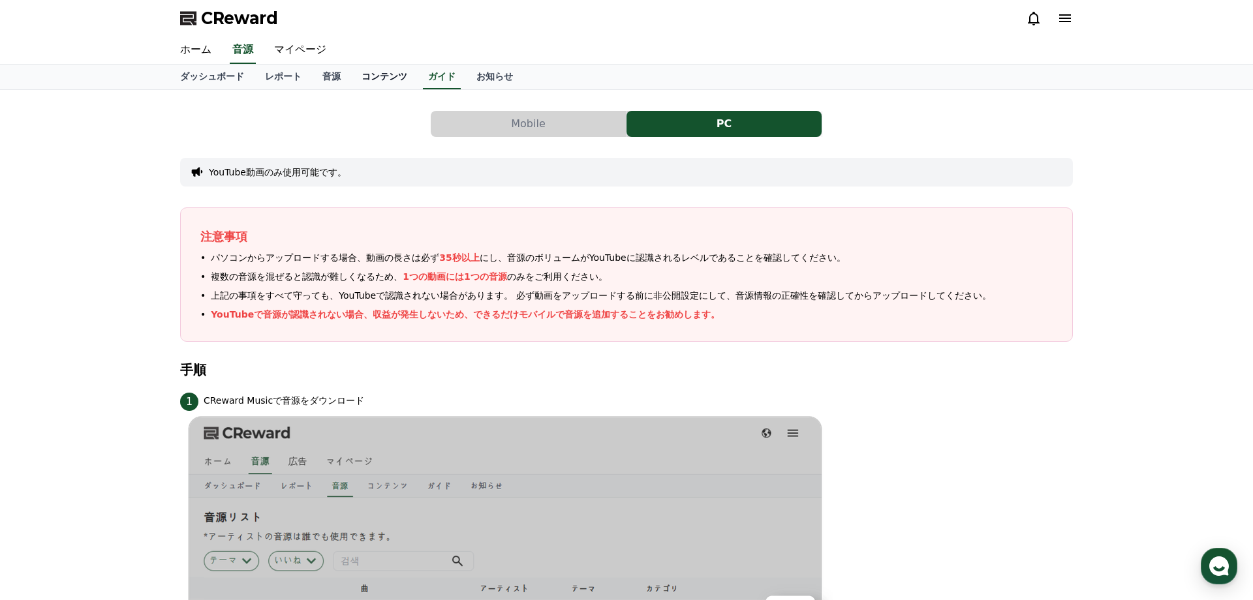
click at [392, 77] on link "コンテンツ" at bounding box center [384, 77] width 67 height 25
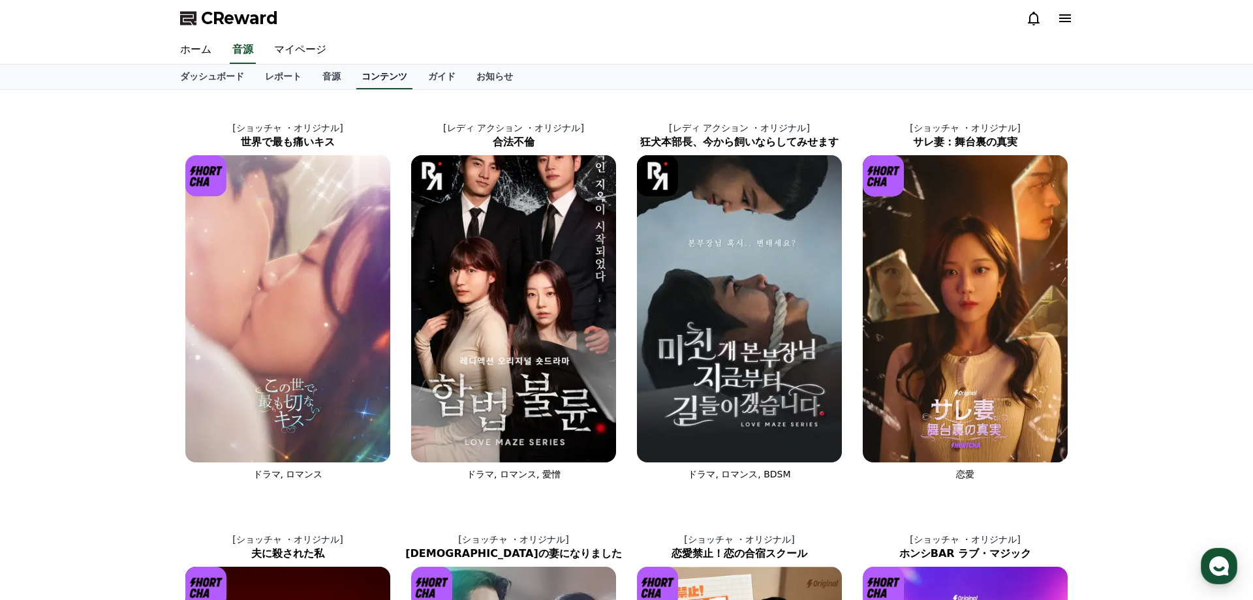
click at [392, 77] on link "コンテンツ" at bounding box center [384, 77] width 56 height 25
click at [1063, 20] on icon at bounding box center [1065, 18] width 16 height 16
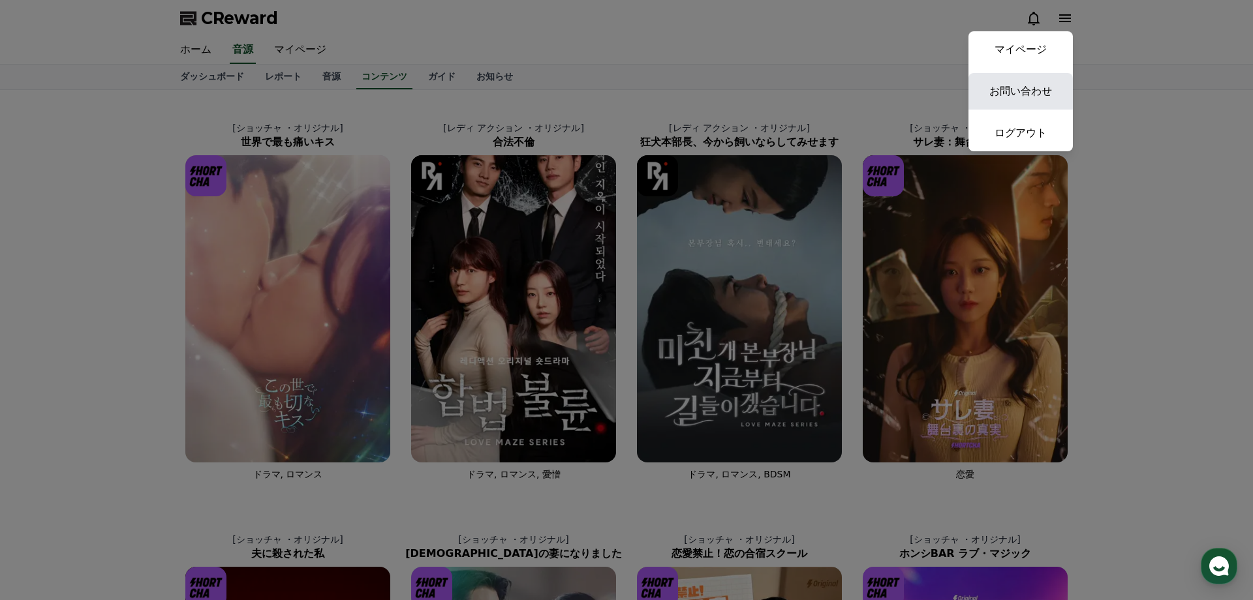
click at [1028, 84] on link "お問い合わせ" at bounding box center [1020, 91] width 104 height 37
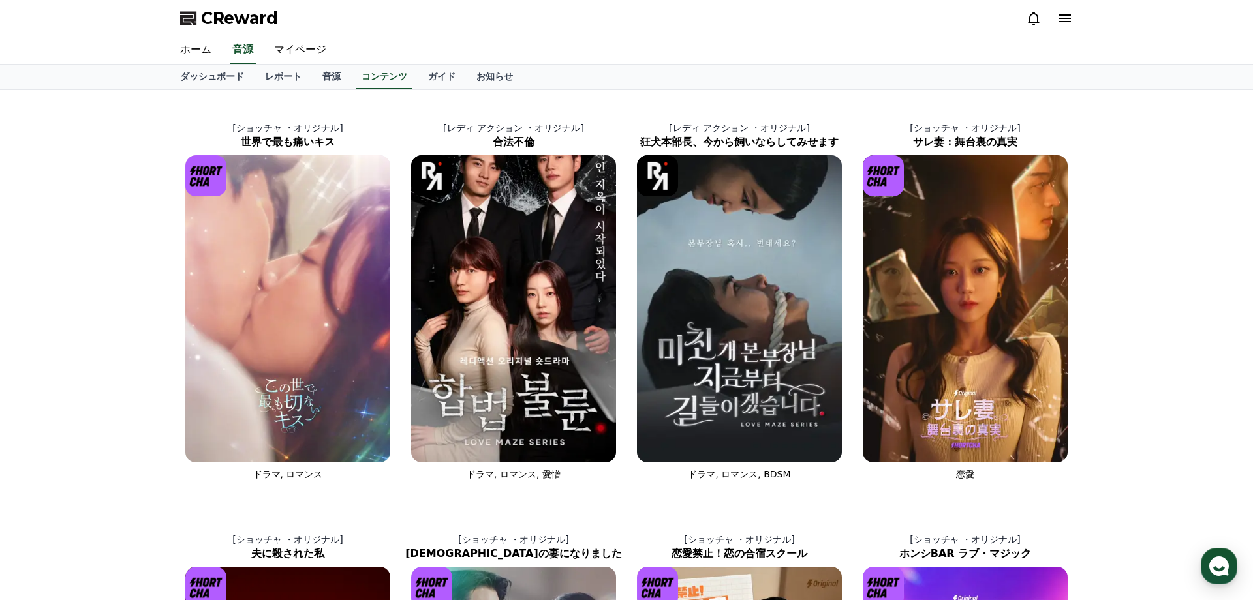
click at [1068, 15] on icon at bounding box center [1065, 18] width 12 height 8
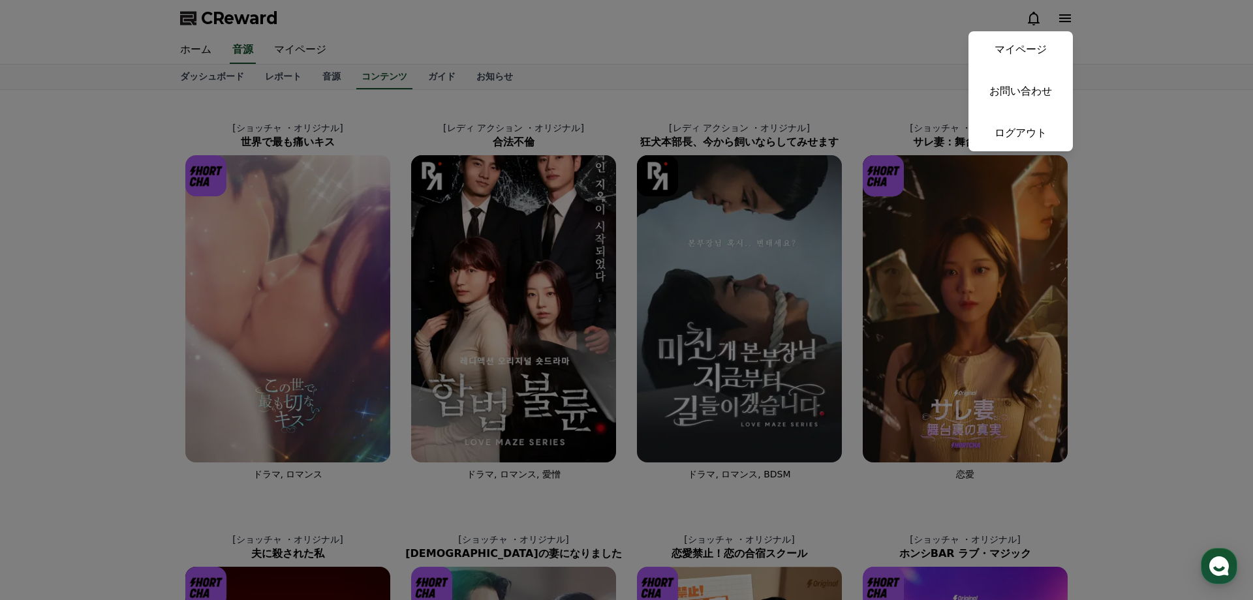
click at [211, 25] on button "close" at bounding box center [626, 300] width 1253 height 600
click at [211, 25] on span "CReward" at bounding box center [239, 18] width 77 height 21
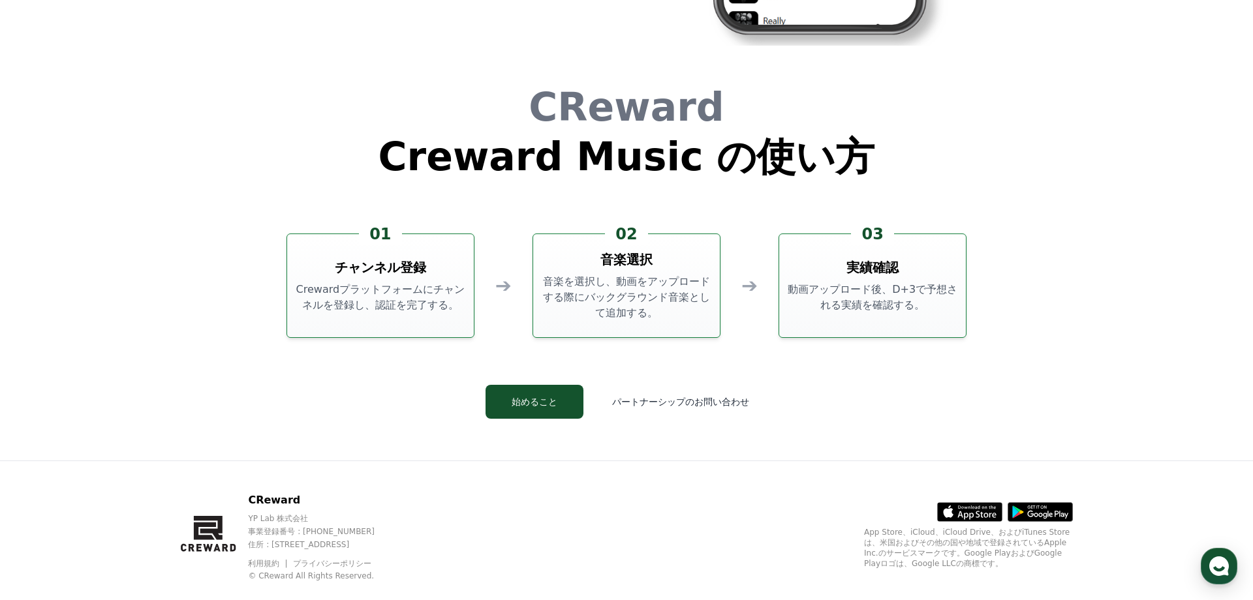
scroll to position [3535, 0]
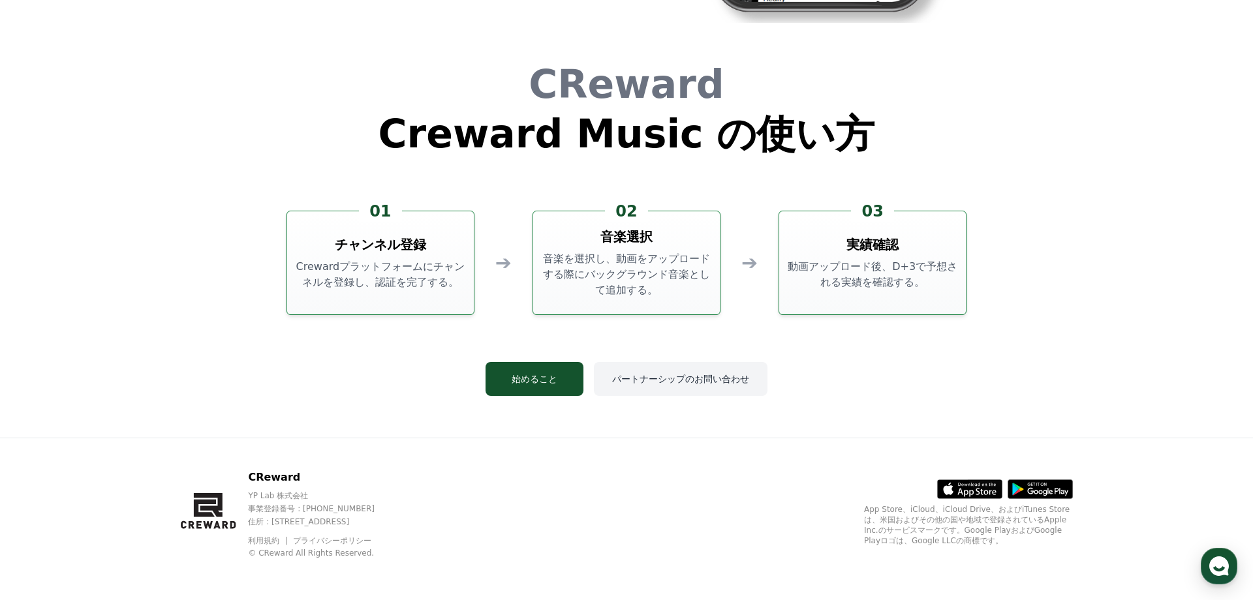
click at [675, 379] on button "パートナーシップのお問い合わせ" at bounding box center [681, 379] width 174 height 34
click at [523, 367] on button "始めること" at bounding box center [534, 379] width 98 height 34
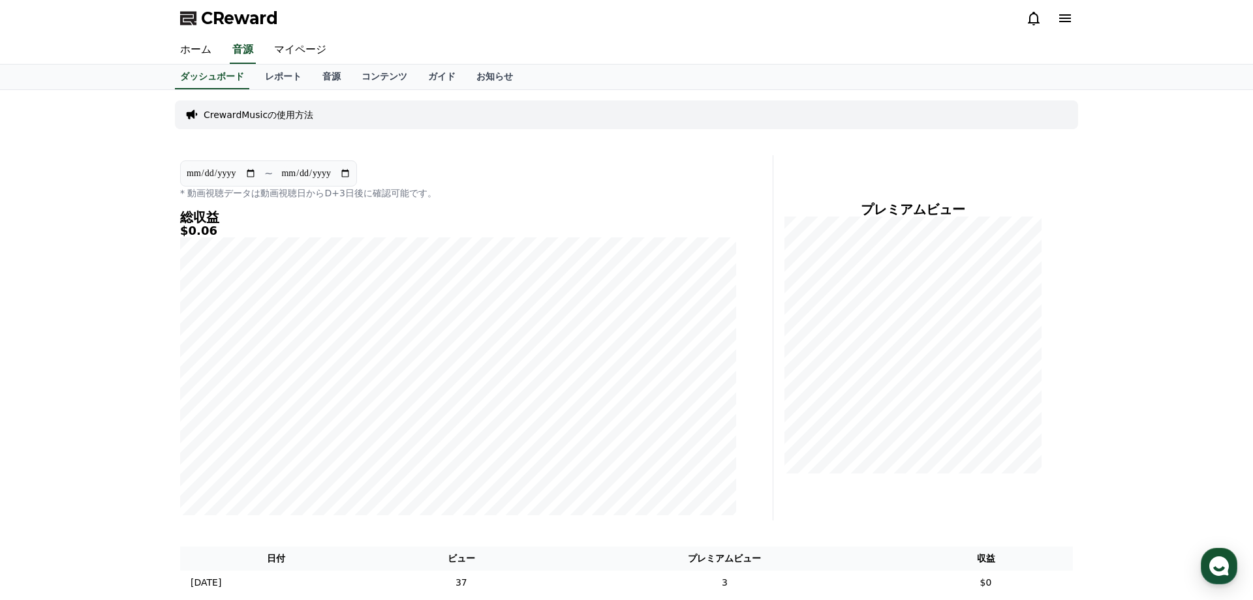
click at [275, 114] on p "CrewardMusicの使用方法" at bounding box center [259, 114] width 110 height 13
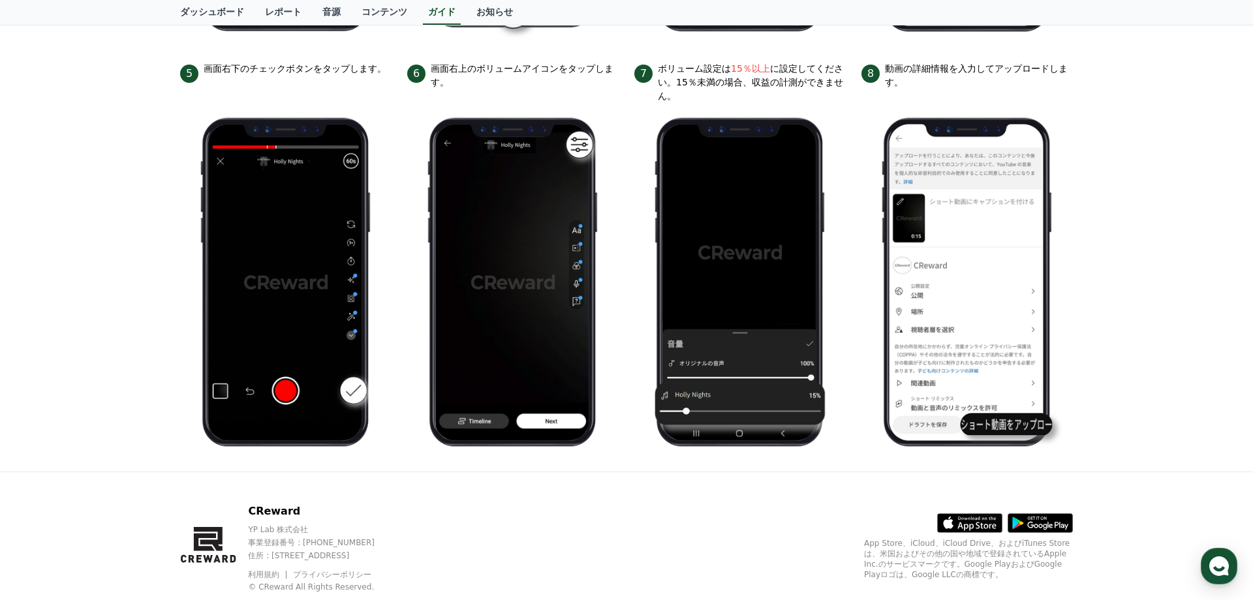
scroll to position [626, 0]
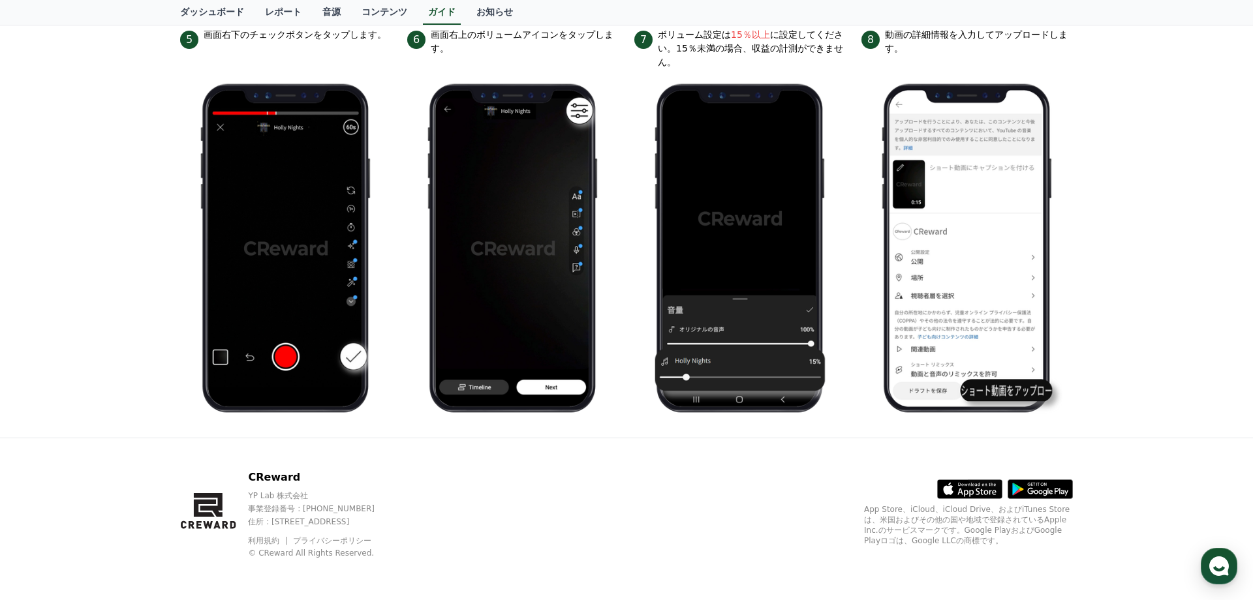
click at [269, 544] on link "利用規約" at bounding box center [268, 540] width 41 height 9
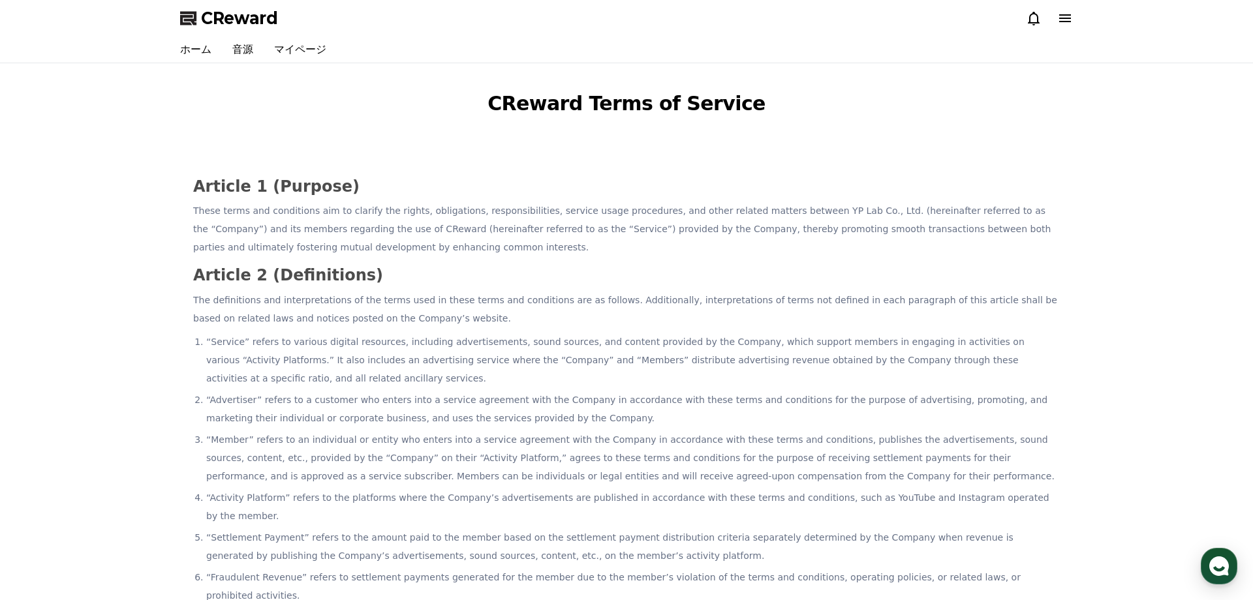
click at [245, 22] on span "CReward" at bounding box center [239, 18] width 77 height 21
